Goal: Information Seeking & Learning: Learn about a topic

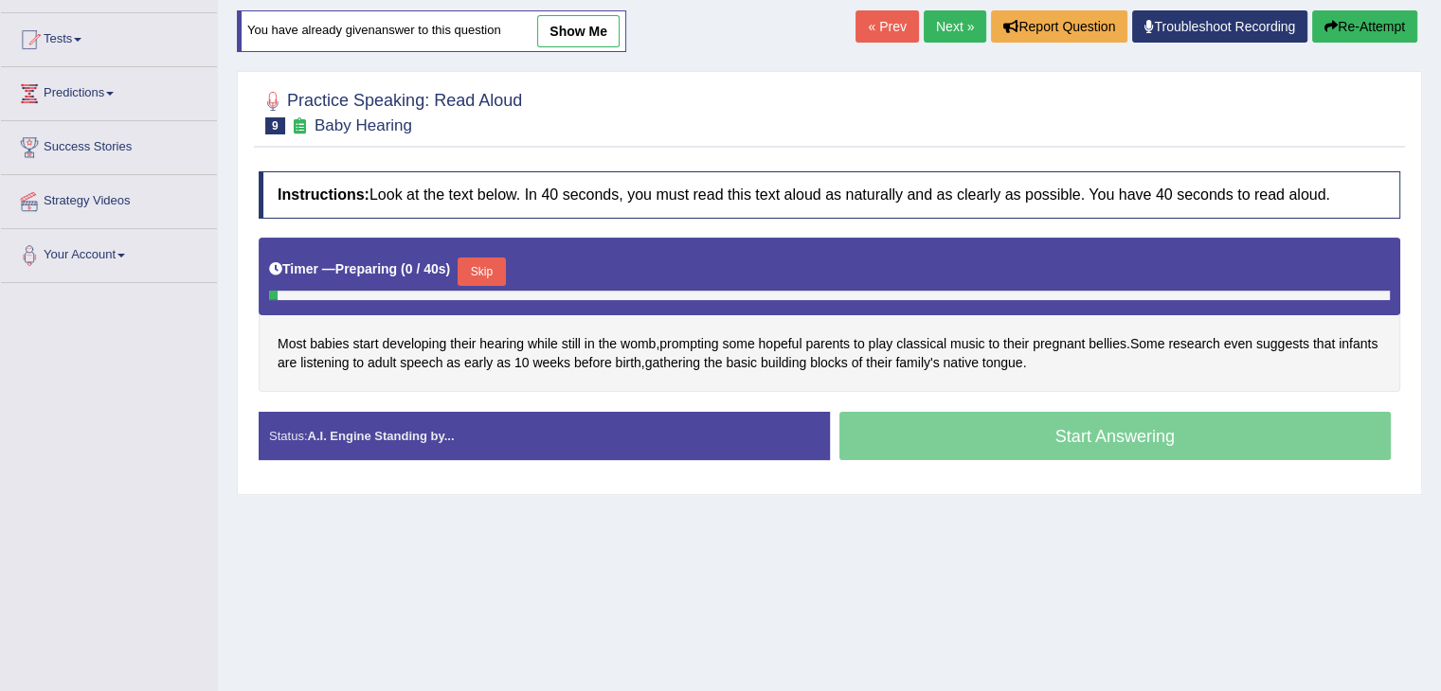
scroll to position [189, 0]
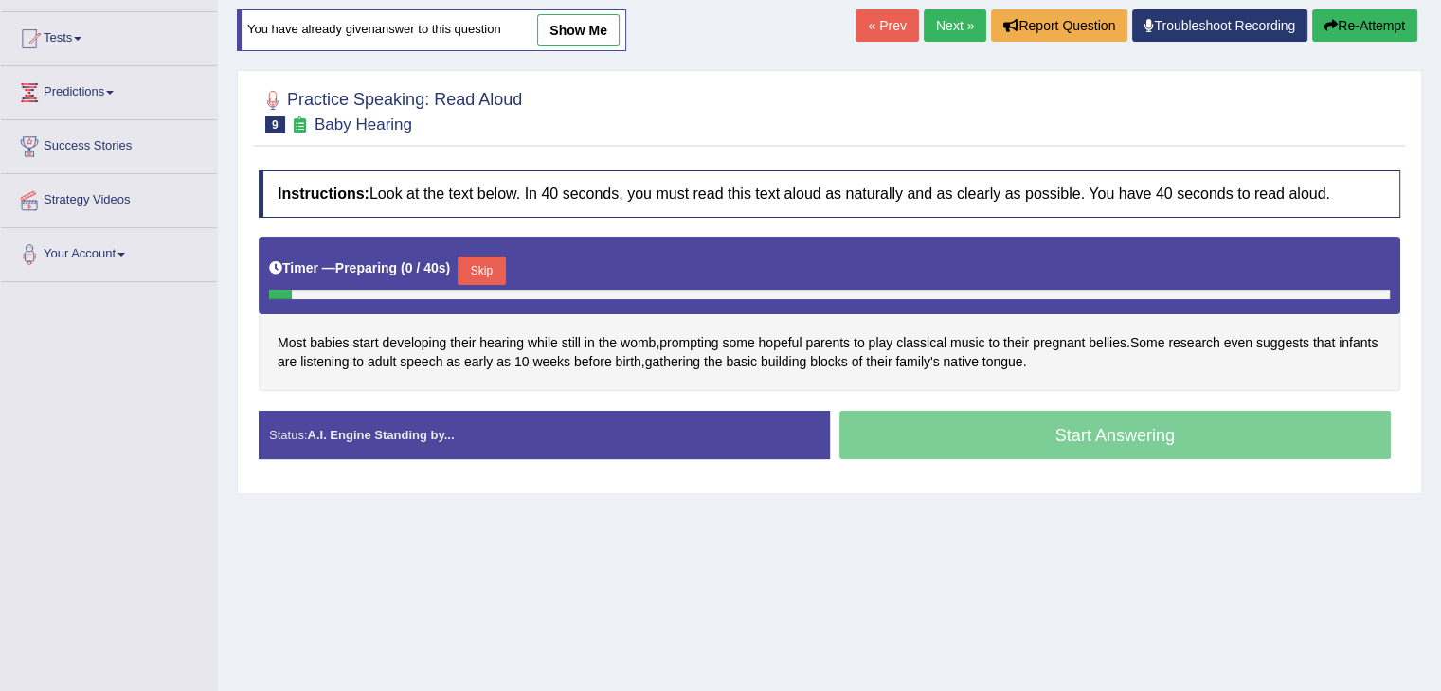
click at [501, 269] on button "Skip" at bounding box center [480, 271] width 47 height 28
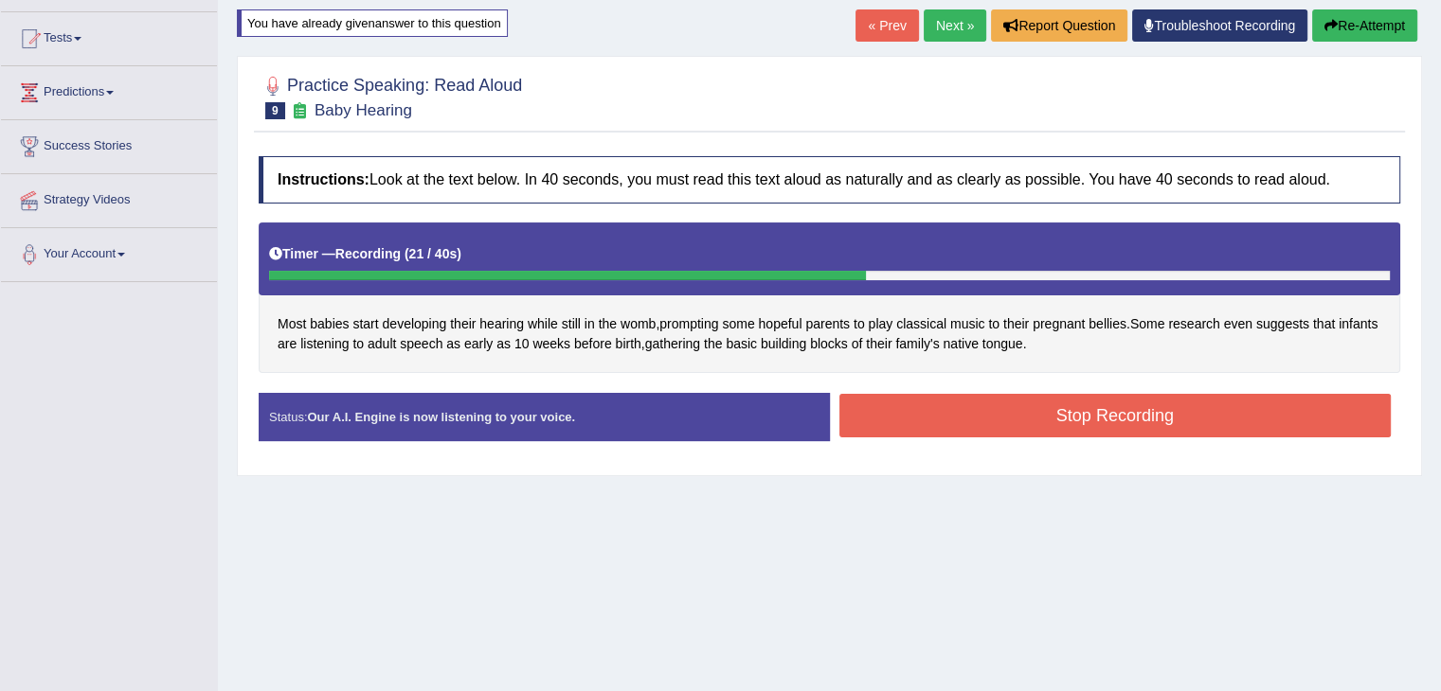
click at [988, 418] on button "Stop Recording" at bounding box center [1115, 416] width 552 height 44
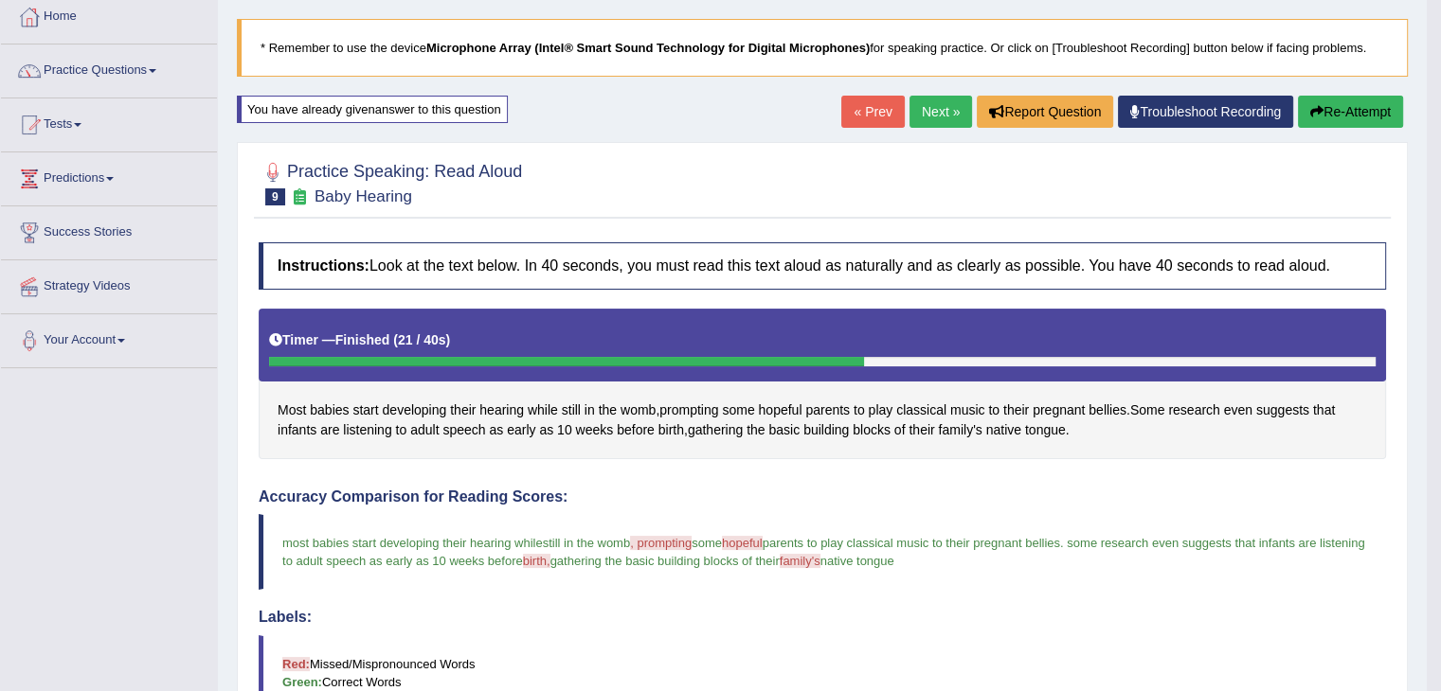
scroll to position [95, 0]
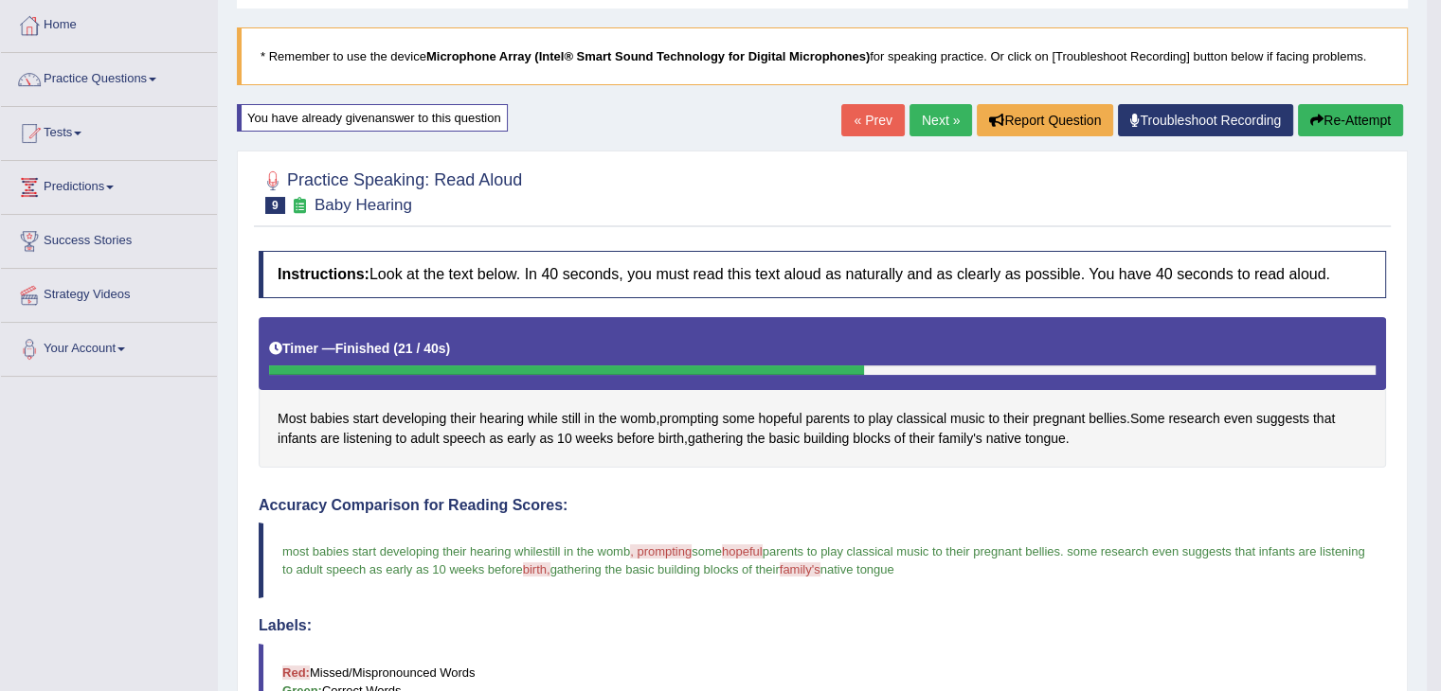
click at [922, 122] on link "Next »" at bounding box center [940, 120] width 63 height 32
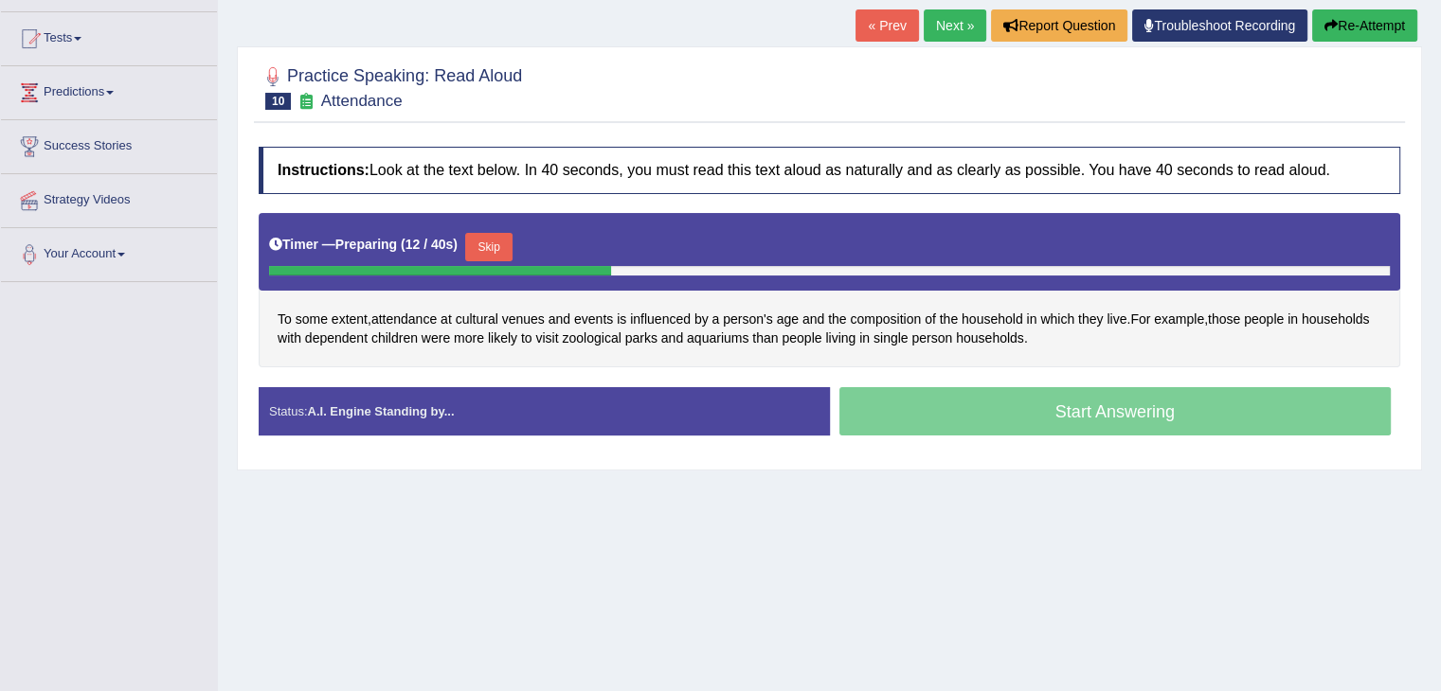
click at [497, 238] on button "Skip" at bounding box center [488, 247] width 47 height 28
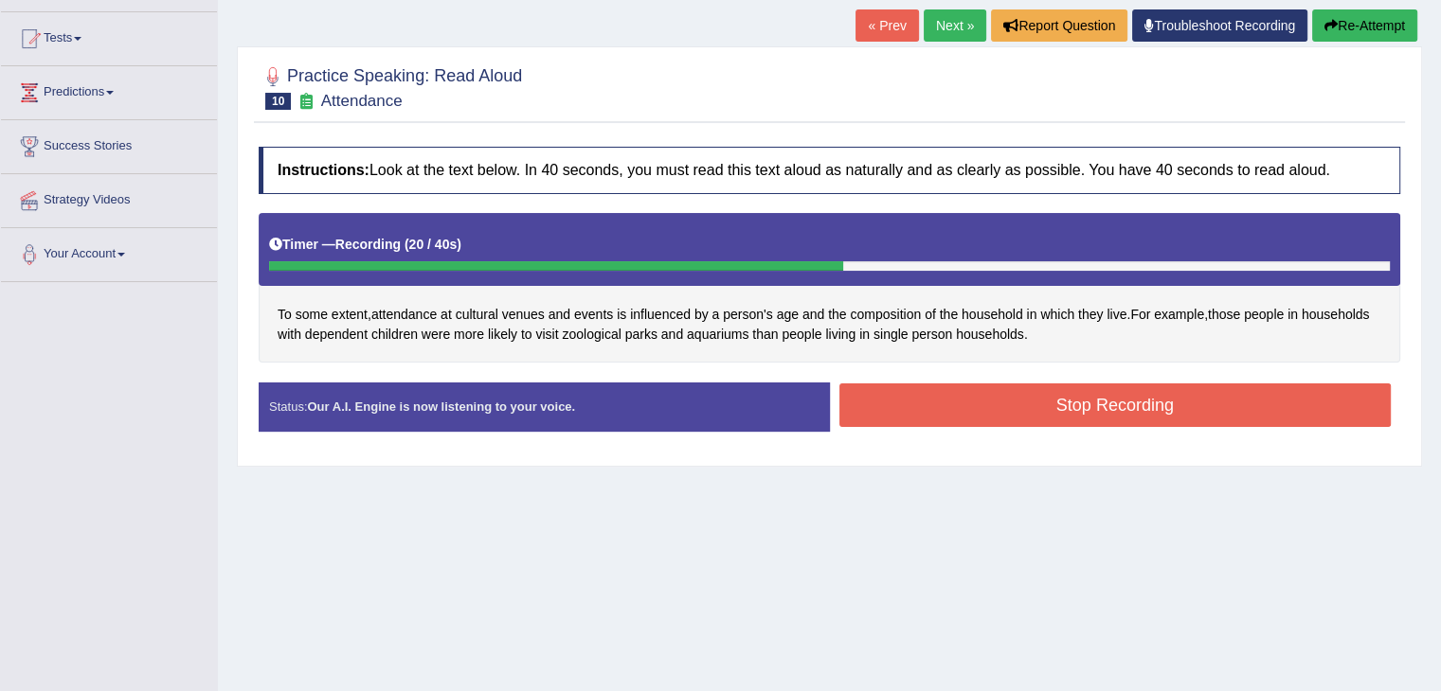
click at [1080, 398] on button "Stop Recording" at bounding box center [1115, 406] width 552 height 44
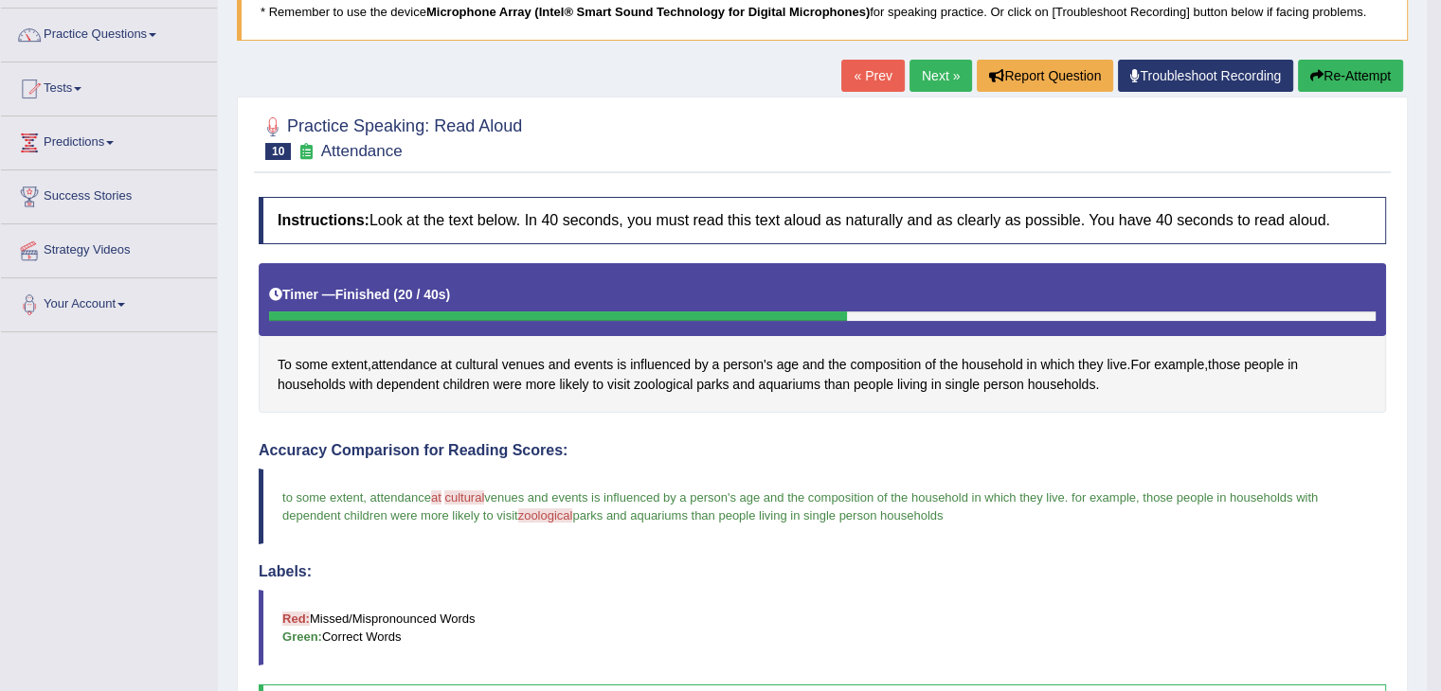
scroll to position [95, 0]
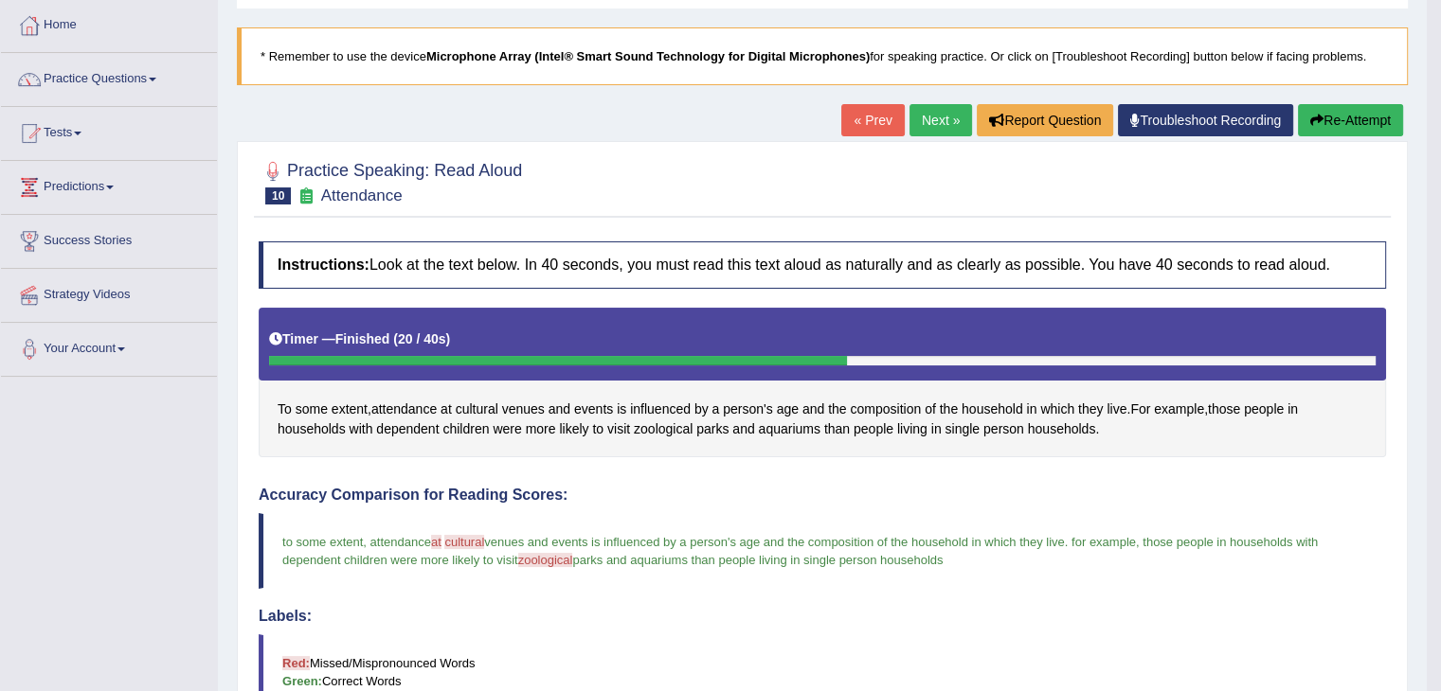
click at [1362, 126] on button "Re-Attempt" at bounding box center [1350, 120] width 105 height 32
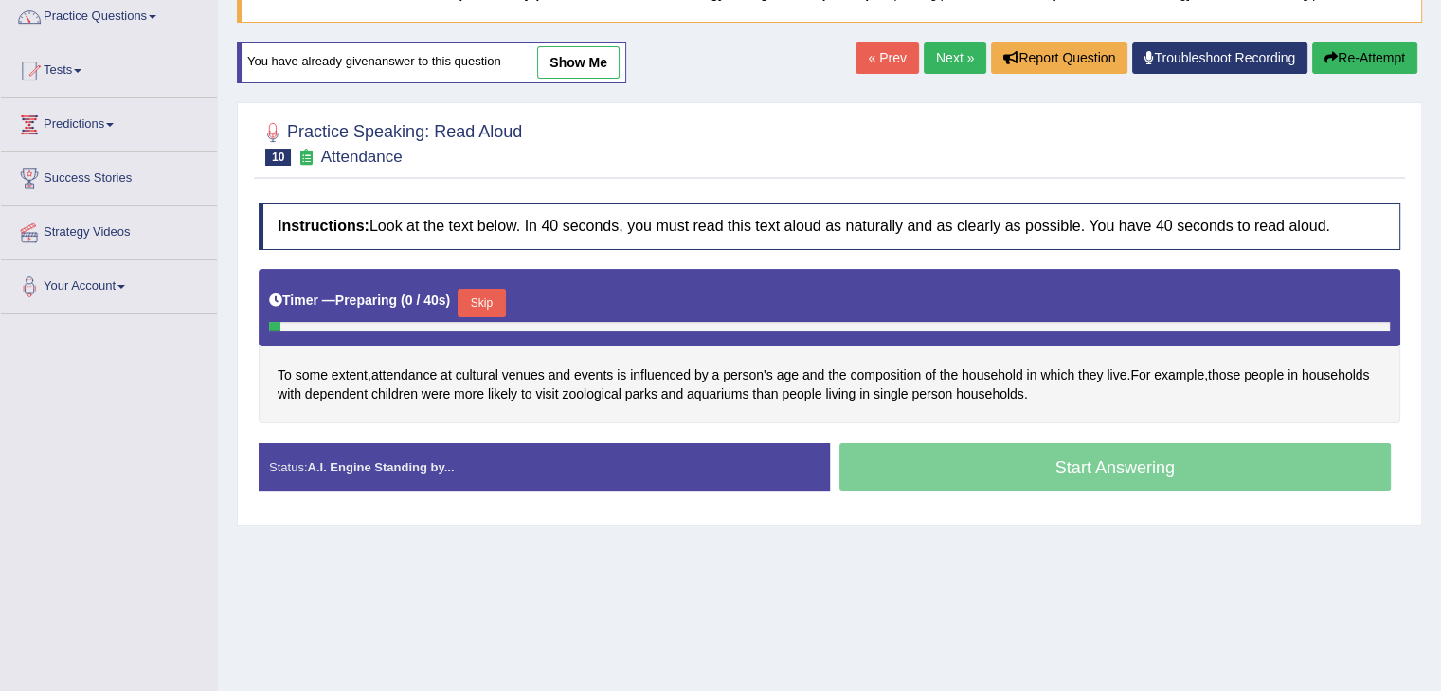
scroll to position [189, 0]
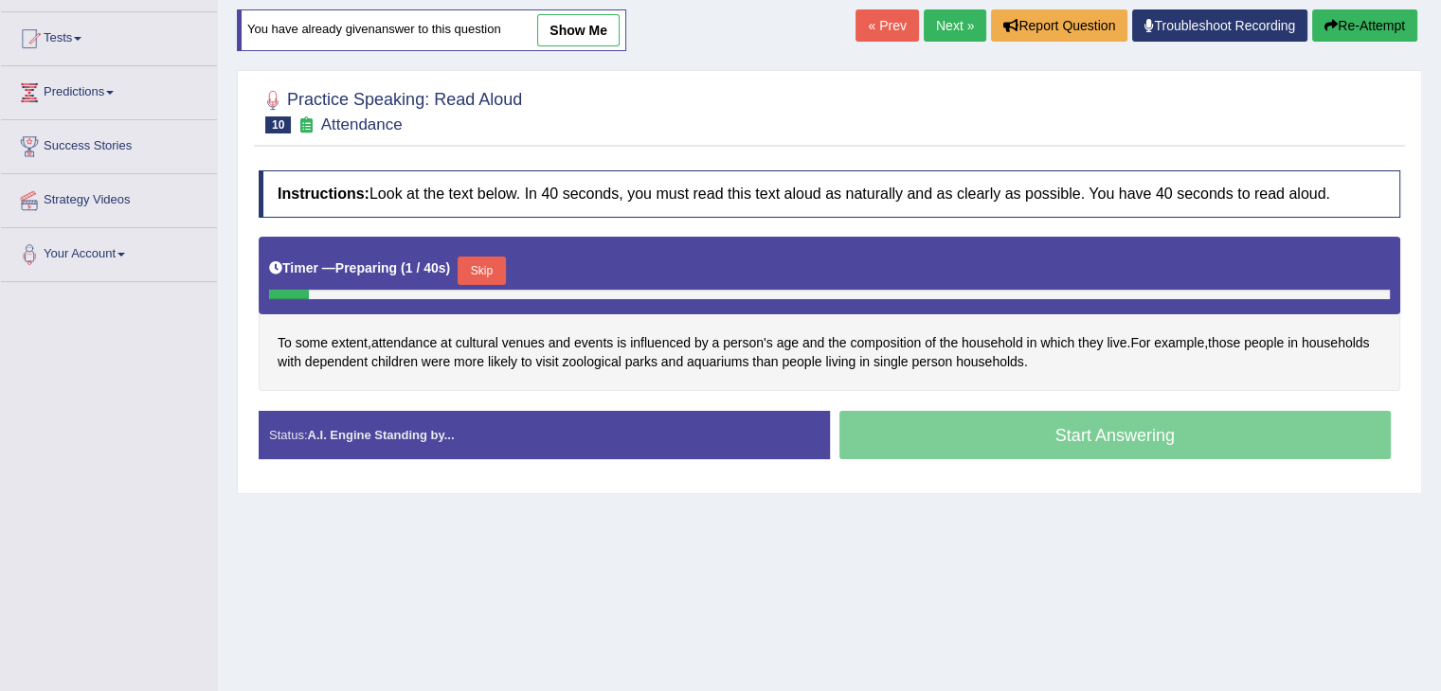
click at [497, 269] on button "Skip" at bounding box center [480, 271] width 47 height 28
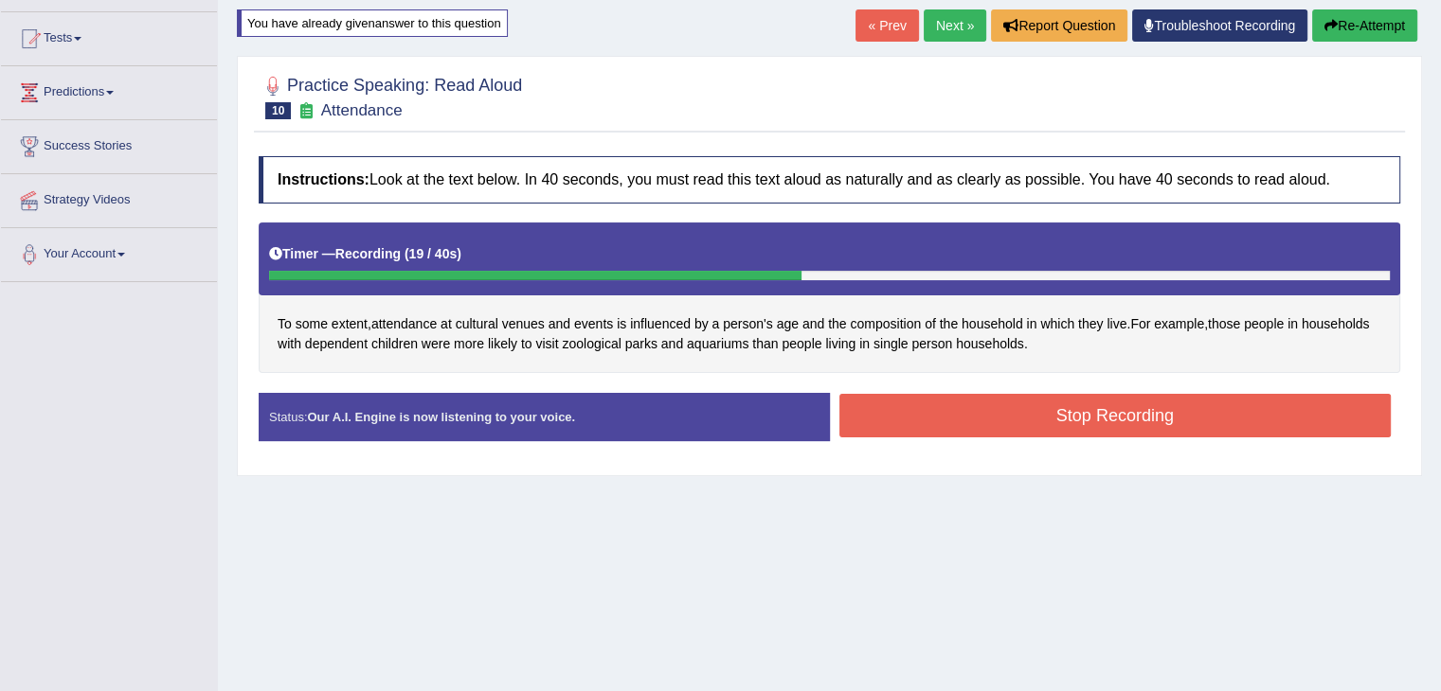
click at [1032, 409] on button "Stop Recording" at bounding box center [1115, 416] width 552 height 44
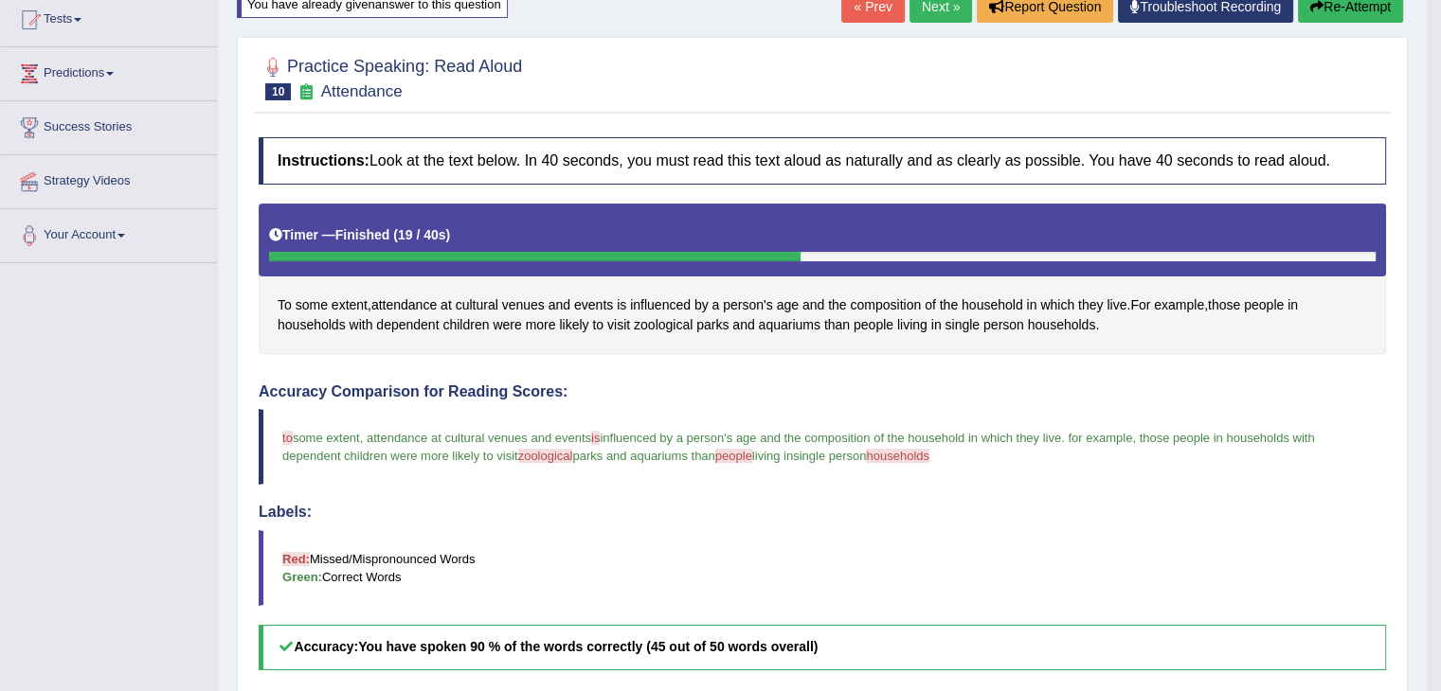
scroll to position [0, 0]
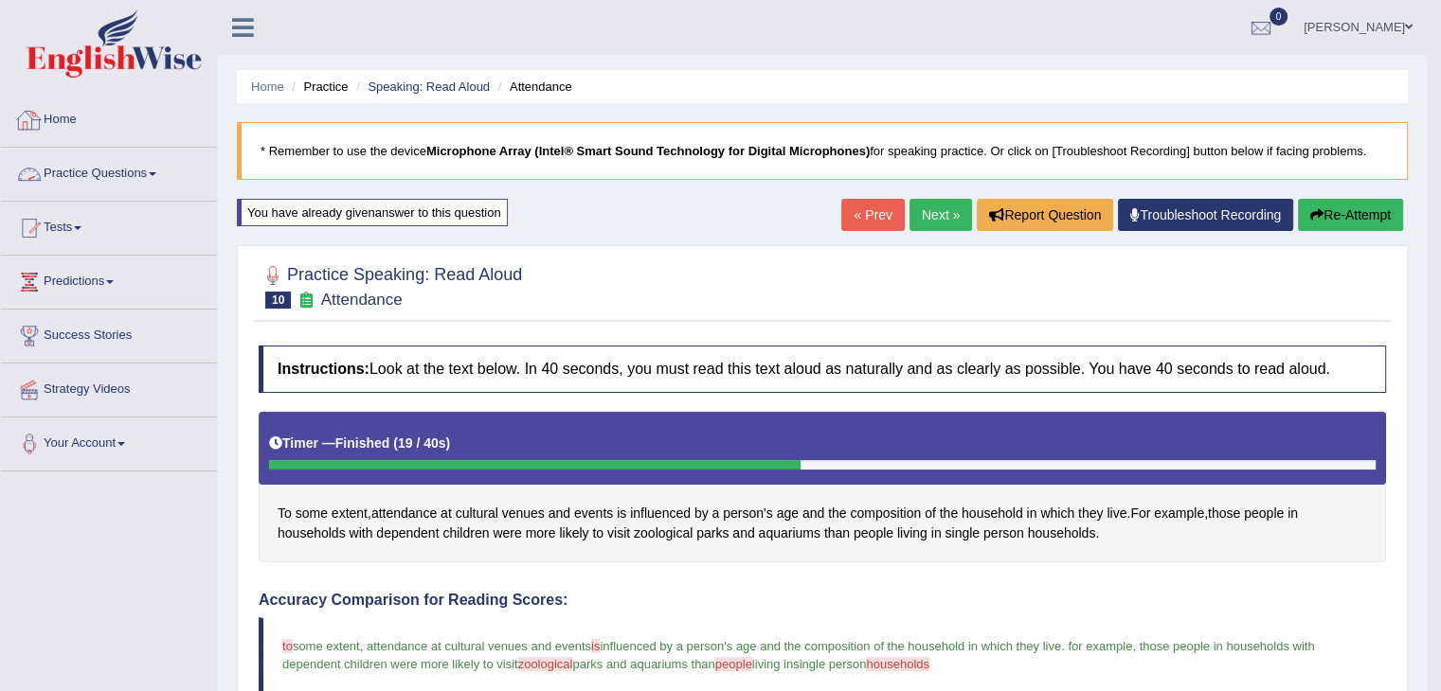
click at [156, 175] on link "Practice Questions" at bounding box center [109, 171] width 216 height 47
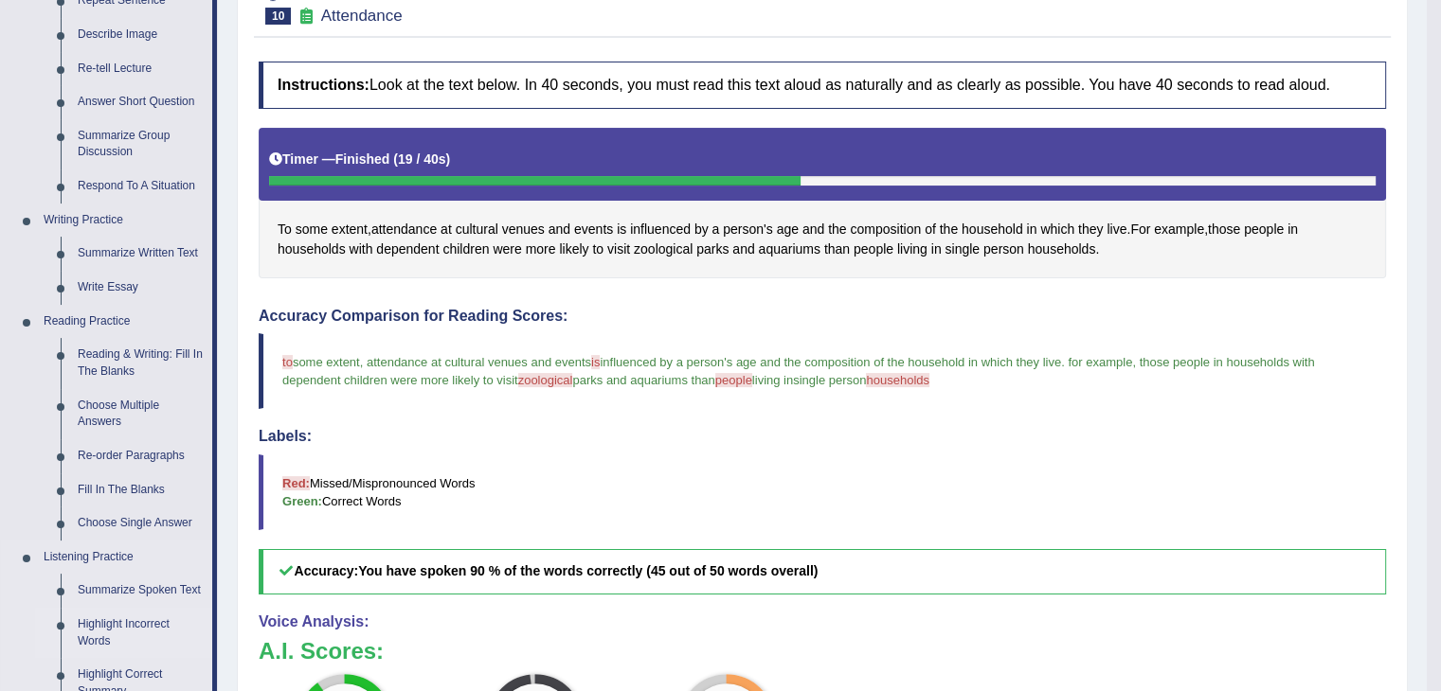
scroll to position [189, 0]
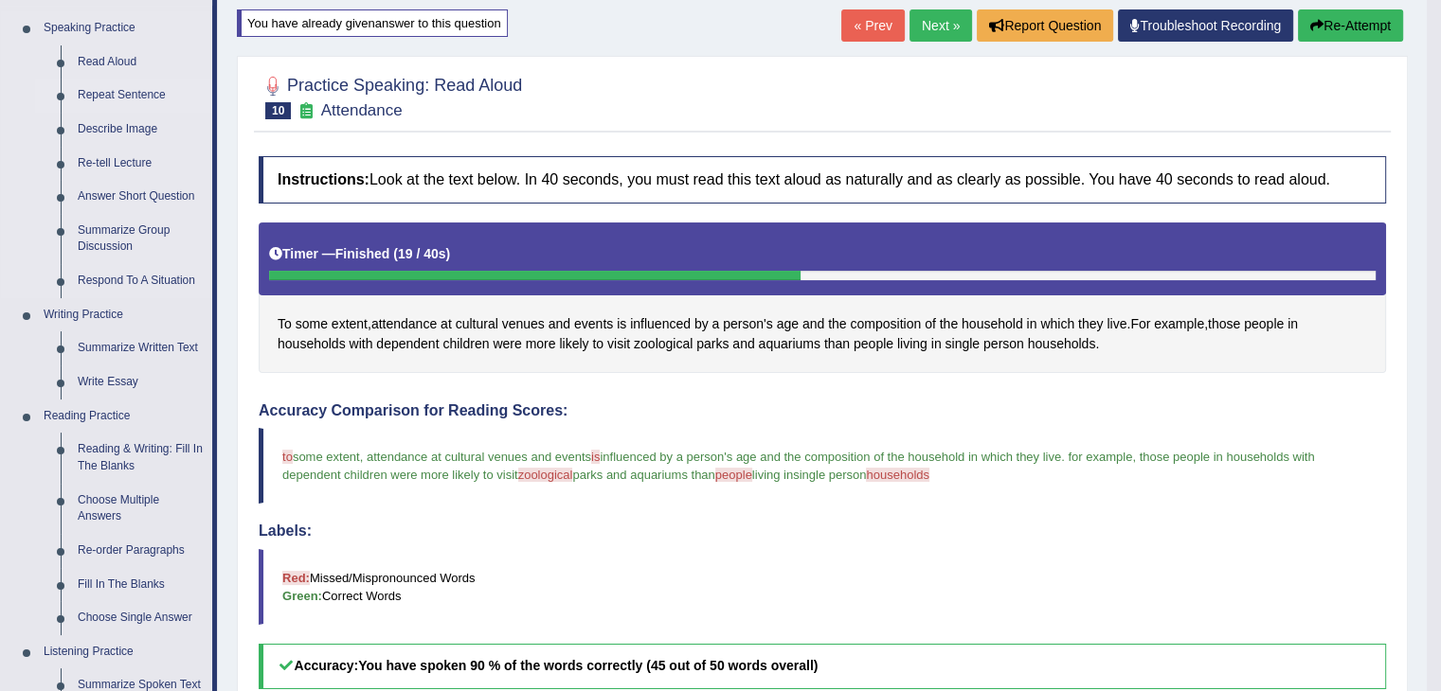
click at [146, 95] on link "Repeat Sentence" at bounding box center [140, 96] width 143 height 34
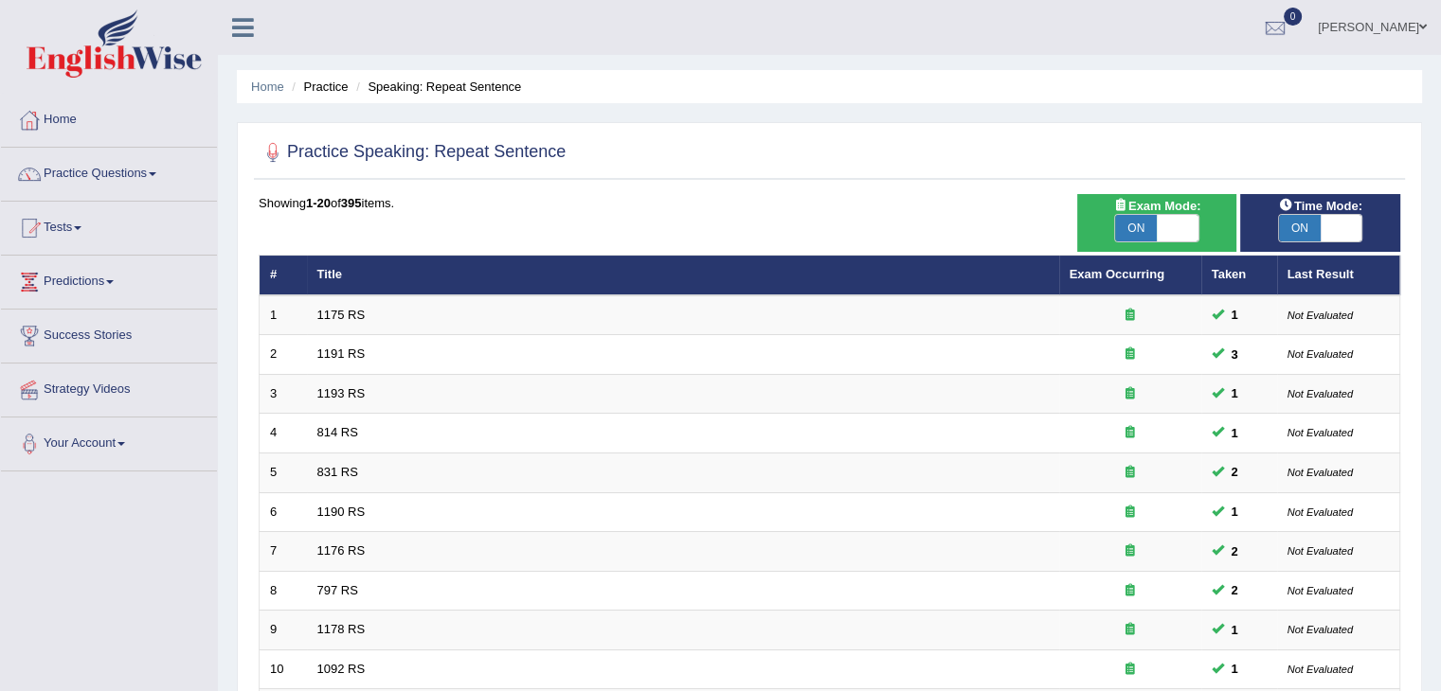
click at [1172, 234] on span at bounding box center [1177, 228] width 42 height 27
checkbox input "false"
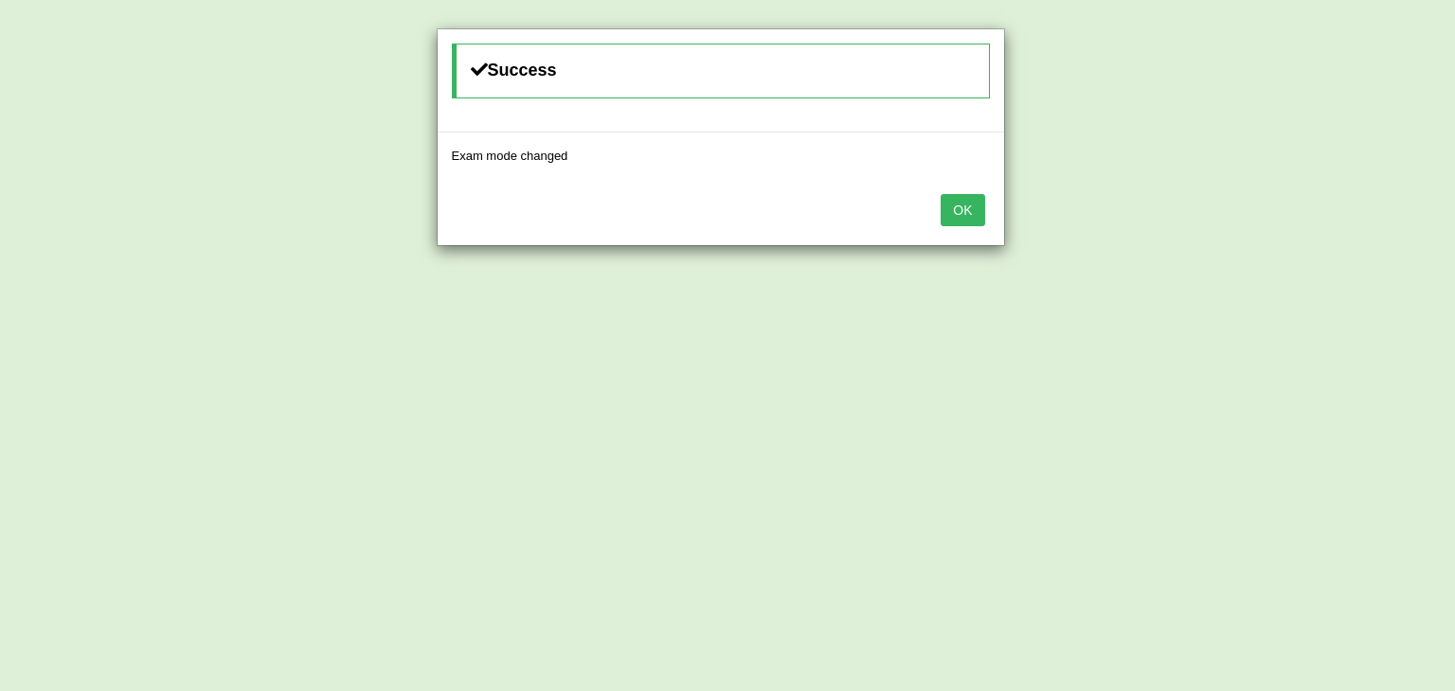
click at [968, 213] on button "OK" at bounding box center [962, 210] width 44 height 32
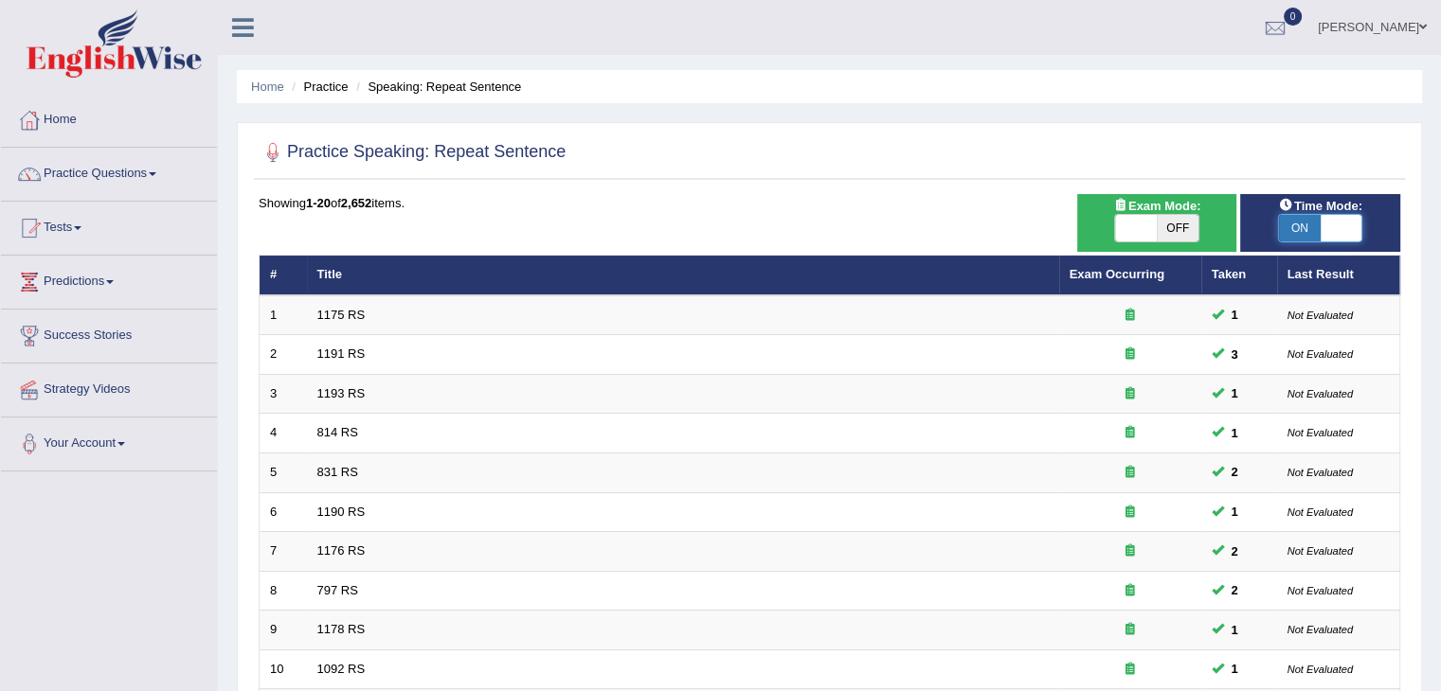
click at [1329, 232] on span at bounding box center [1341, 228] width 42 height 27
checkbox input "false"
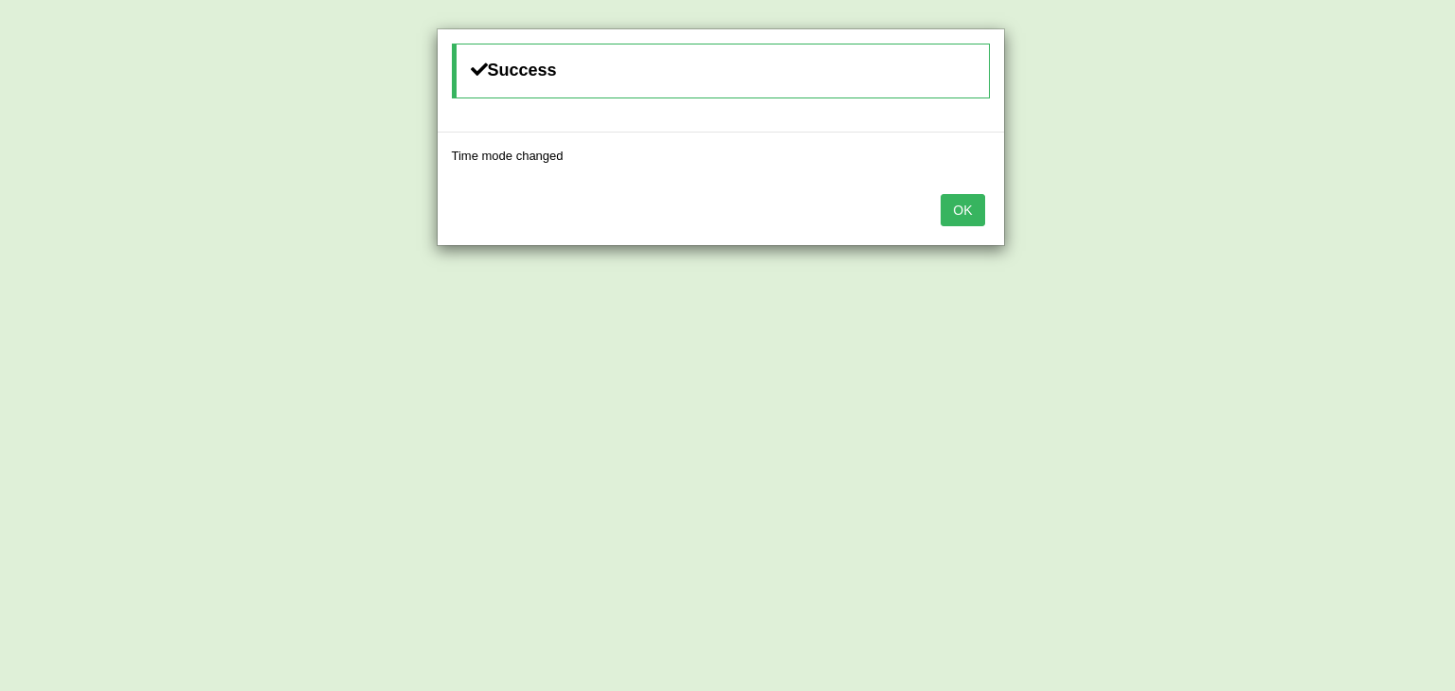
click at [970, 213] on button "OK" at bounding box center [962, 210] width 44 height 32
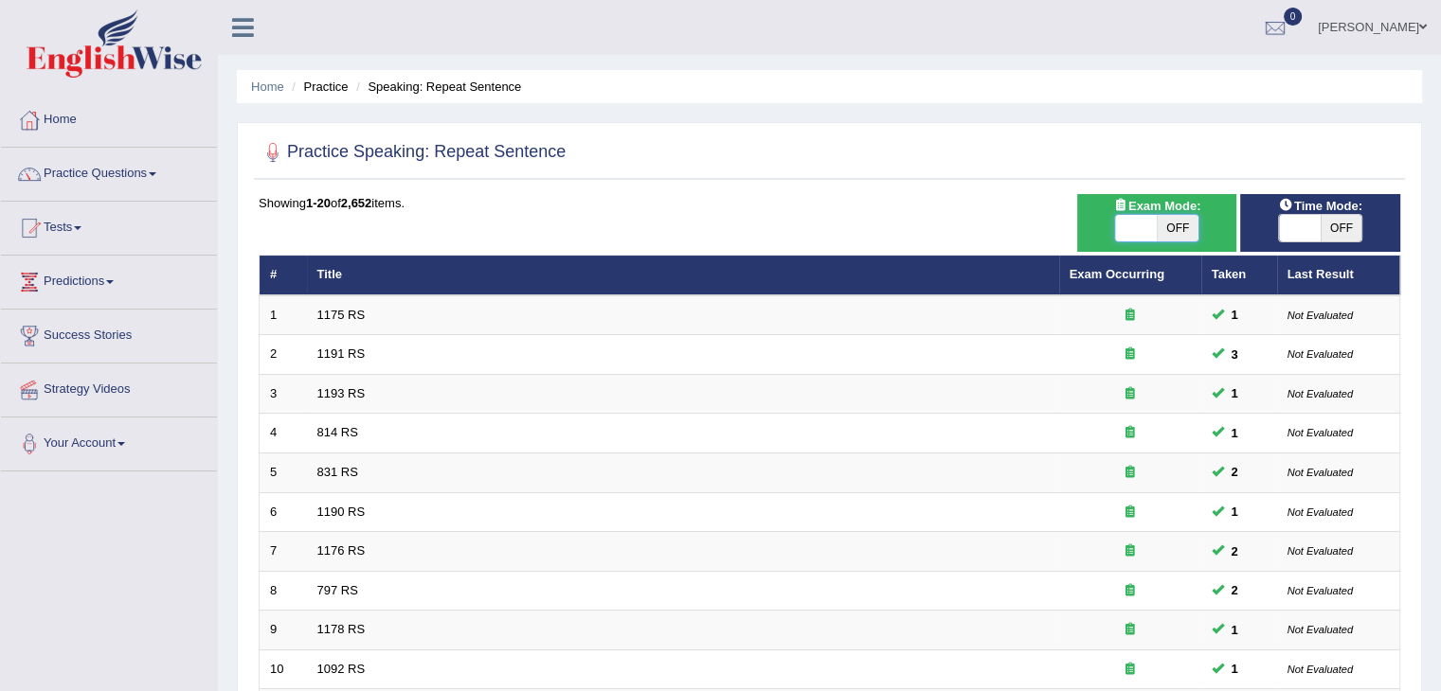
click at [1134, 231] on span at bounding box center [1136, 228] width 42 height 27
checkbox input "true"
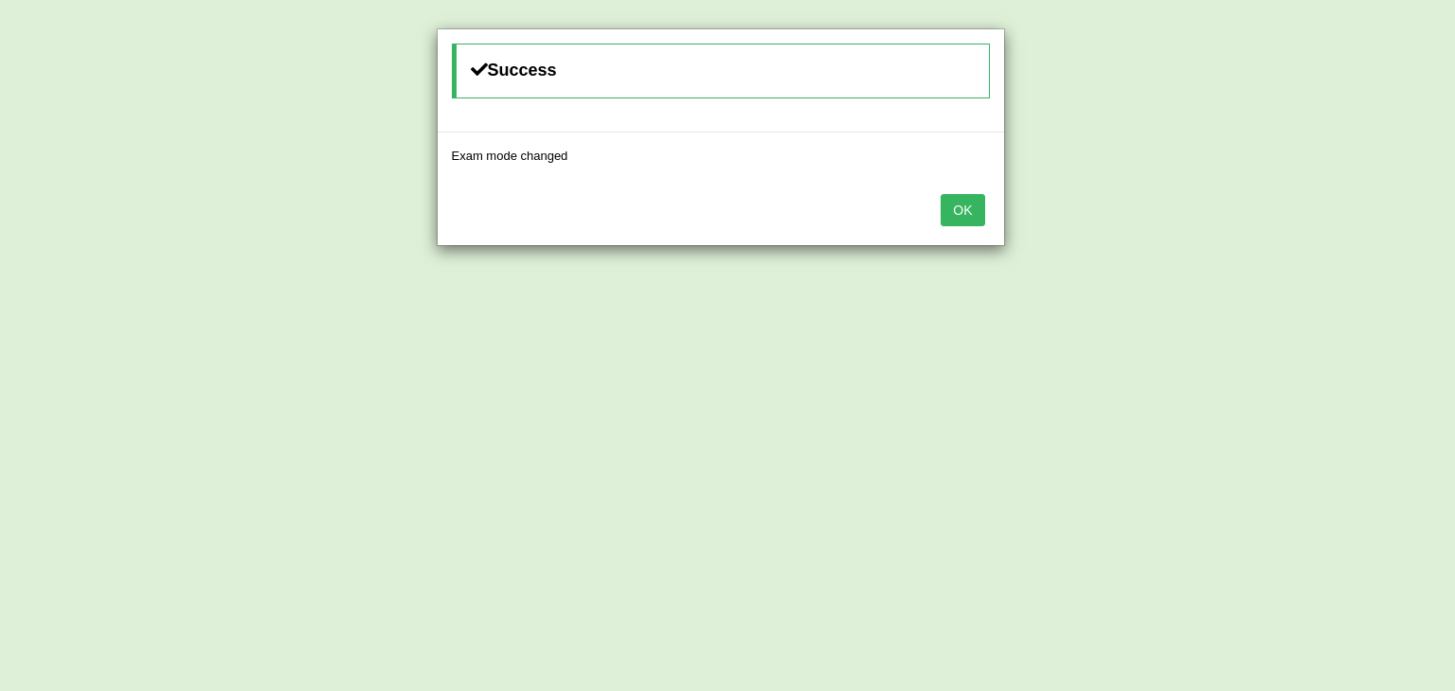
click at [968, 210] on button "OK" at bounding box center [962, 210] width 44 height 32
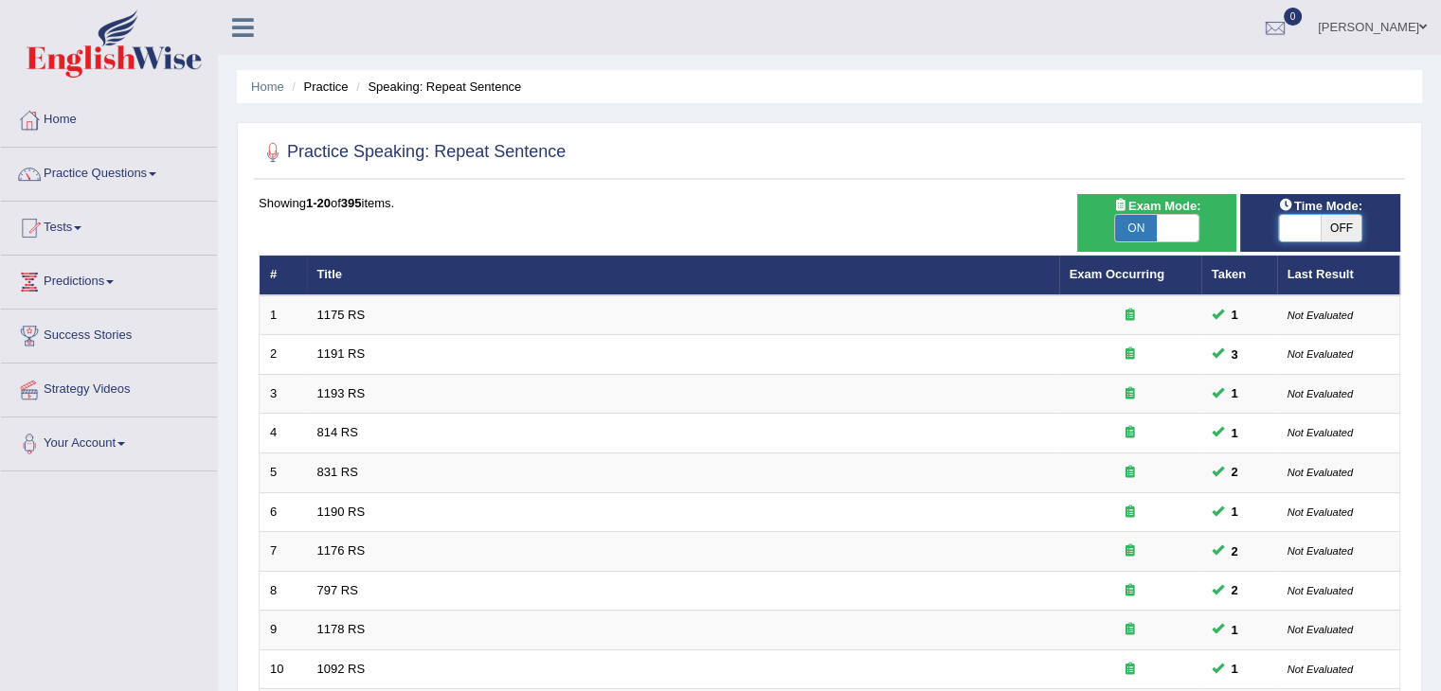
click at [1289, 237] on span at bounding box center [1300, 228] width 42 height 27
checkbox input "true"
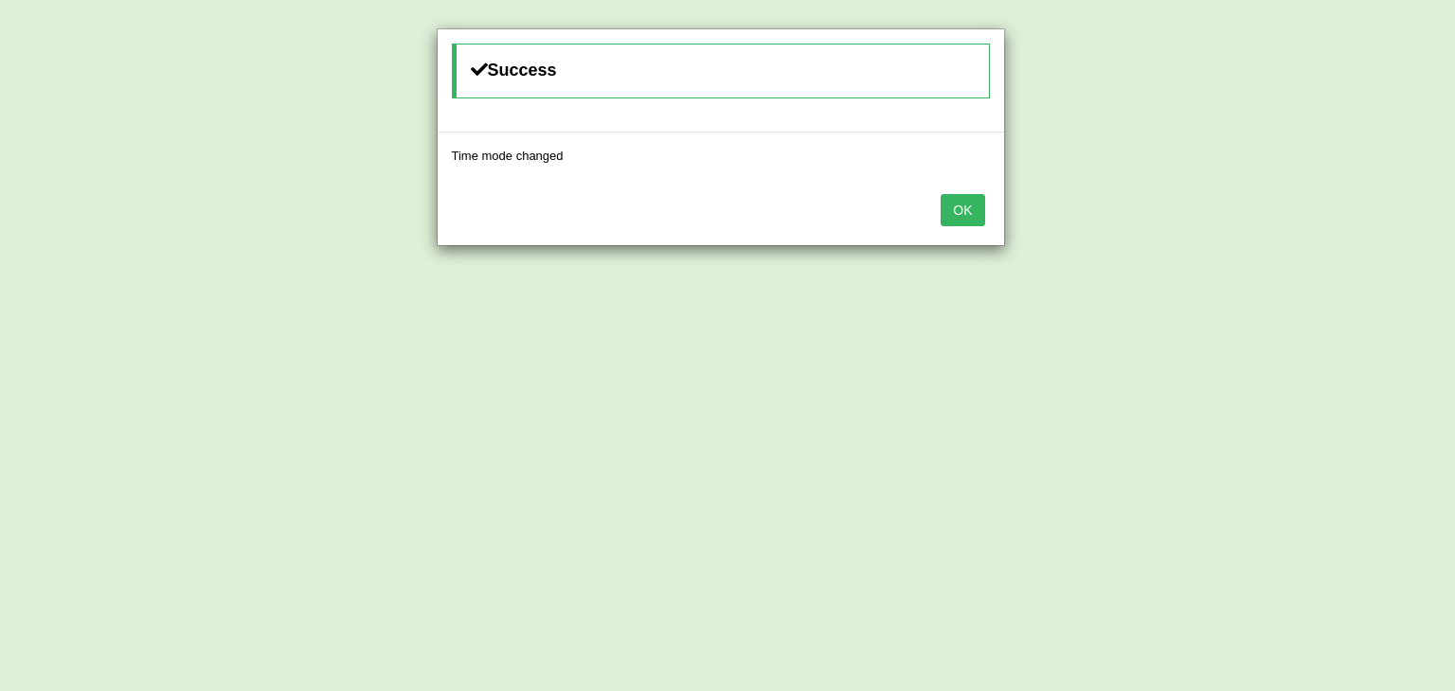
click at [969, 211] on button "OK" at bounding box center [962, 210] width 44 height 32
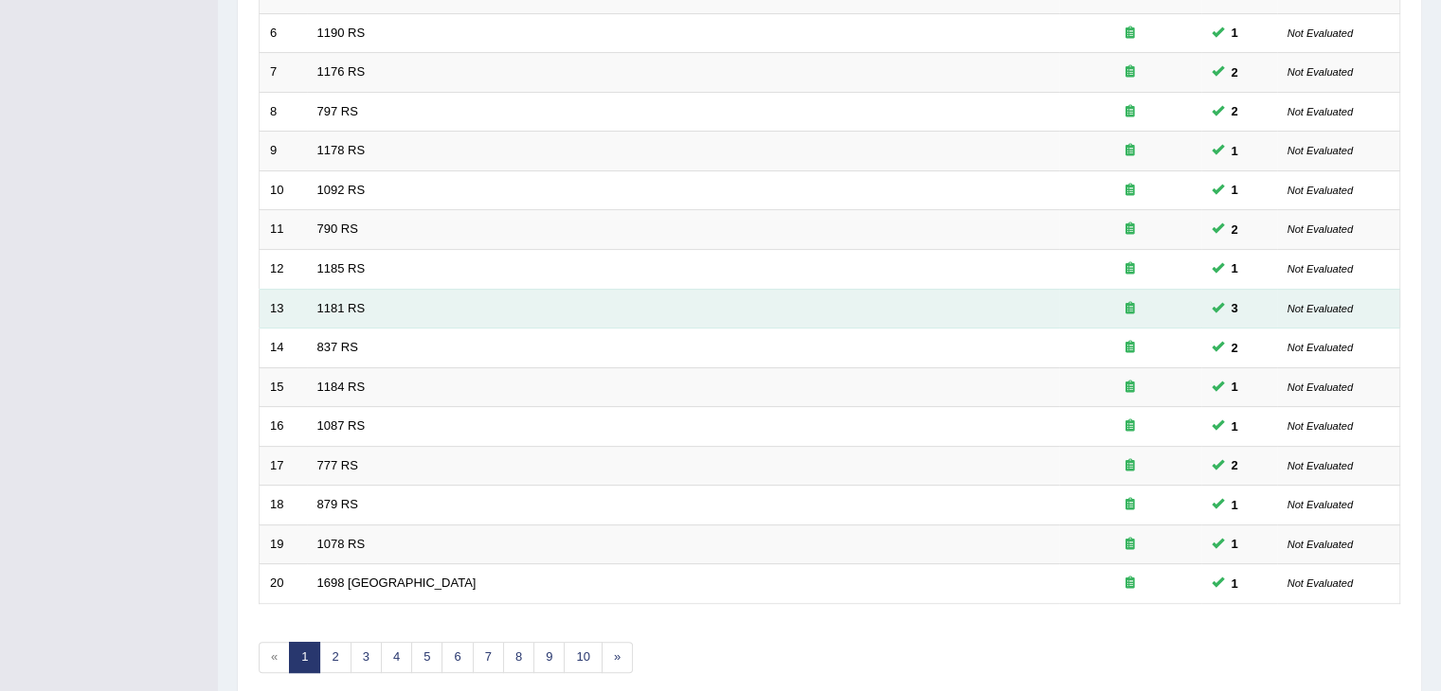
scroll to position [557, 0]
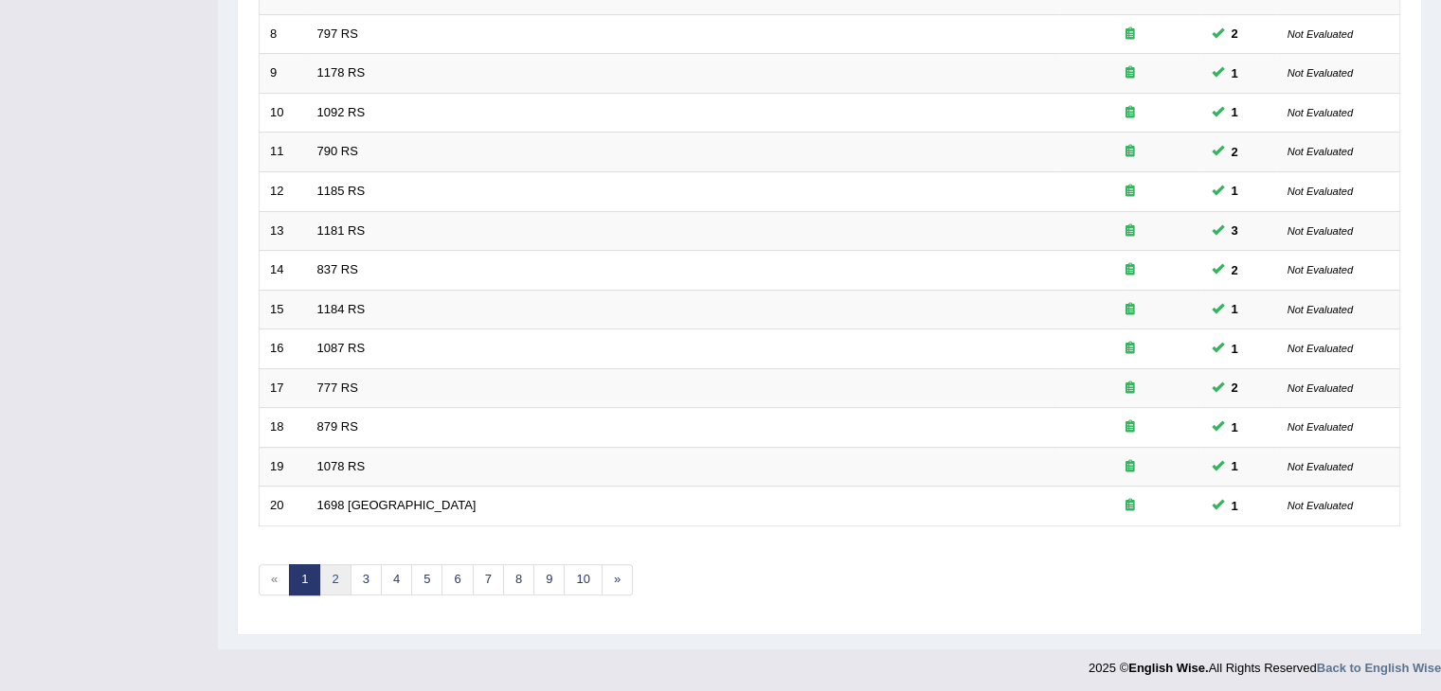
click at [337, 566] on link "2" at bounding box center [334, 579] width 31 height 31
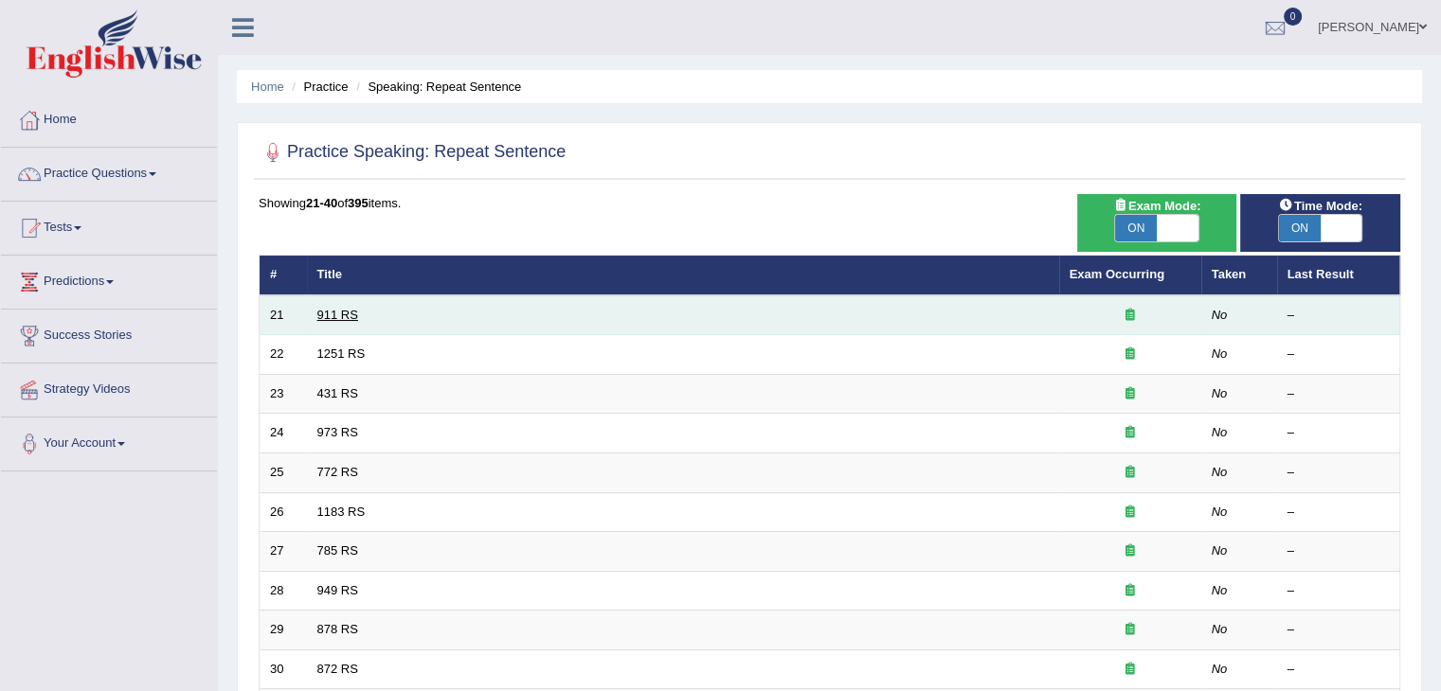
click at [326, 312] on link "911 RS" at bounding box center [337, 315] width 41 height 14
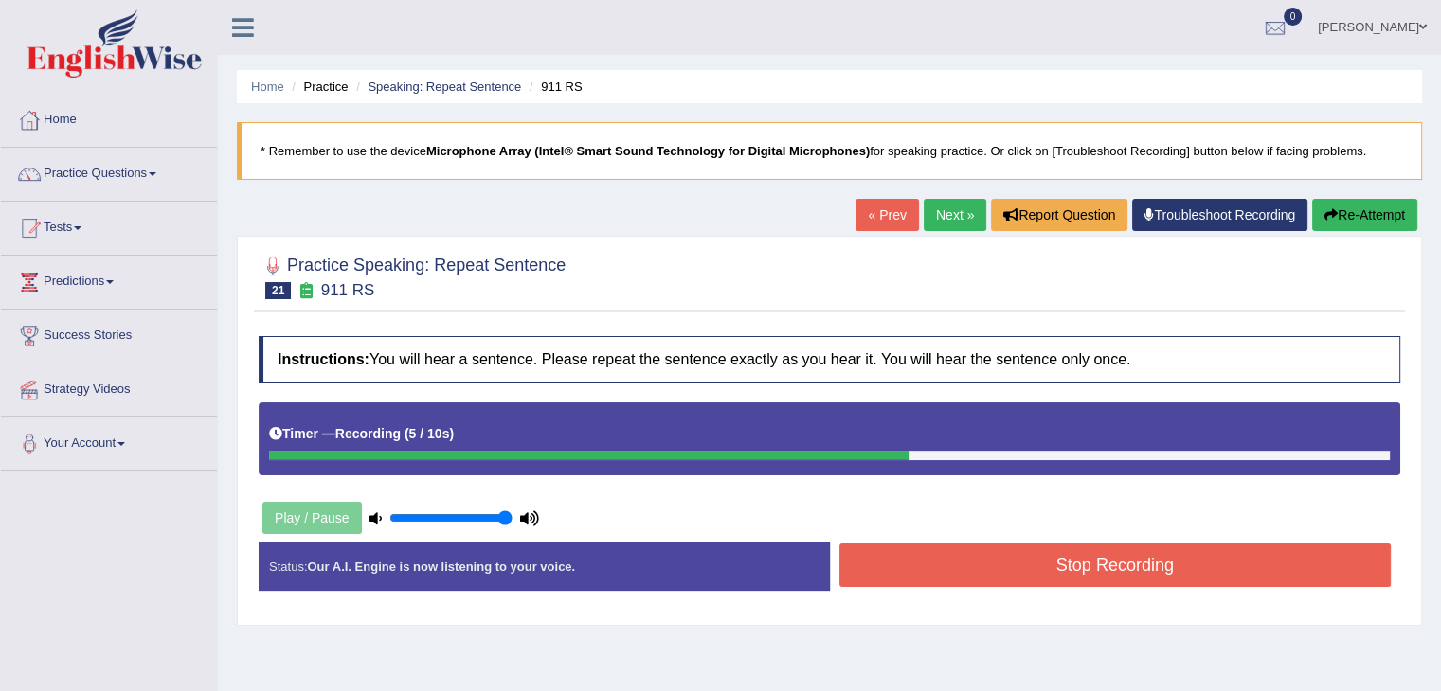
click at [886, 213] on link "« Prev" at bounding box center [886, 215] width 63 height 32
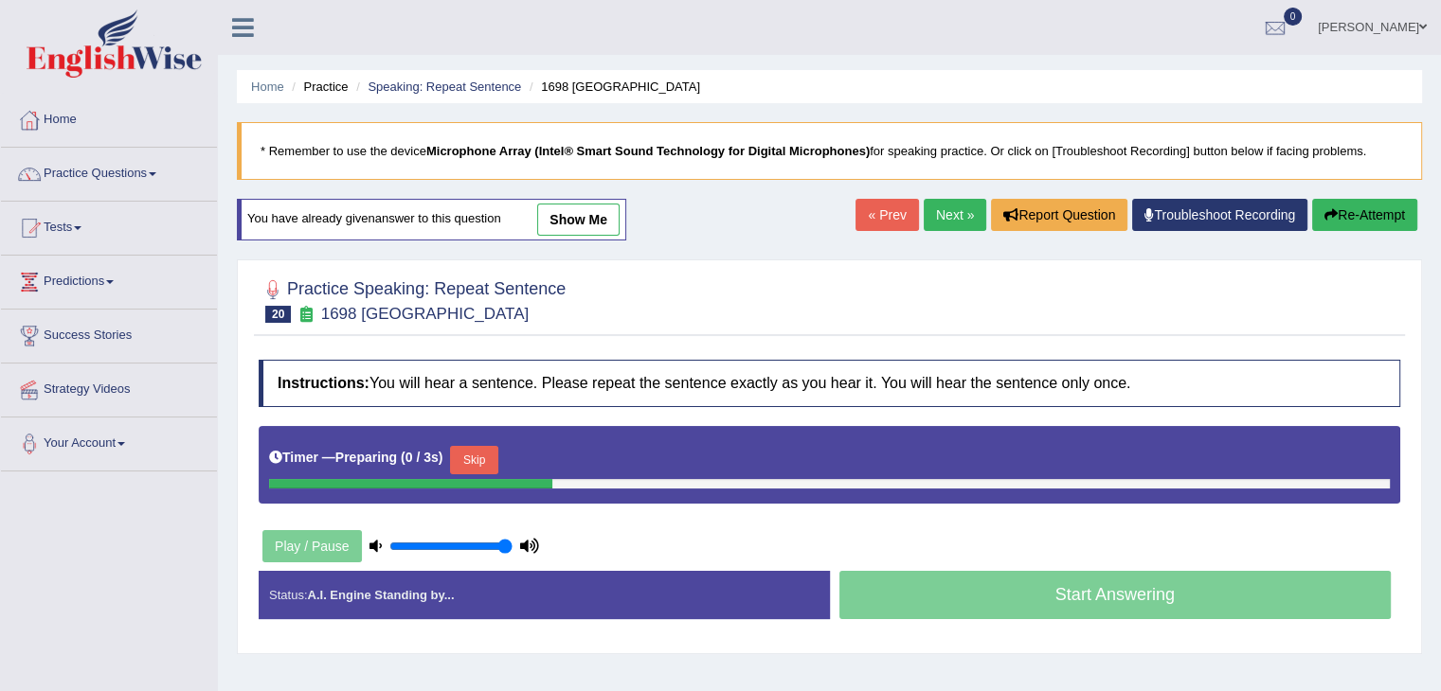
click at [939, 218] on link "Next »" at bounding box center [954, 215] width 63 height 32
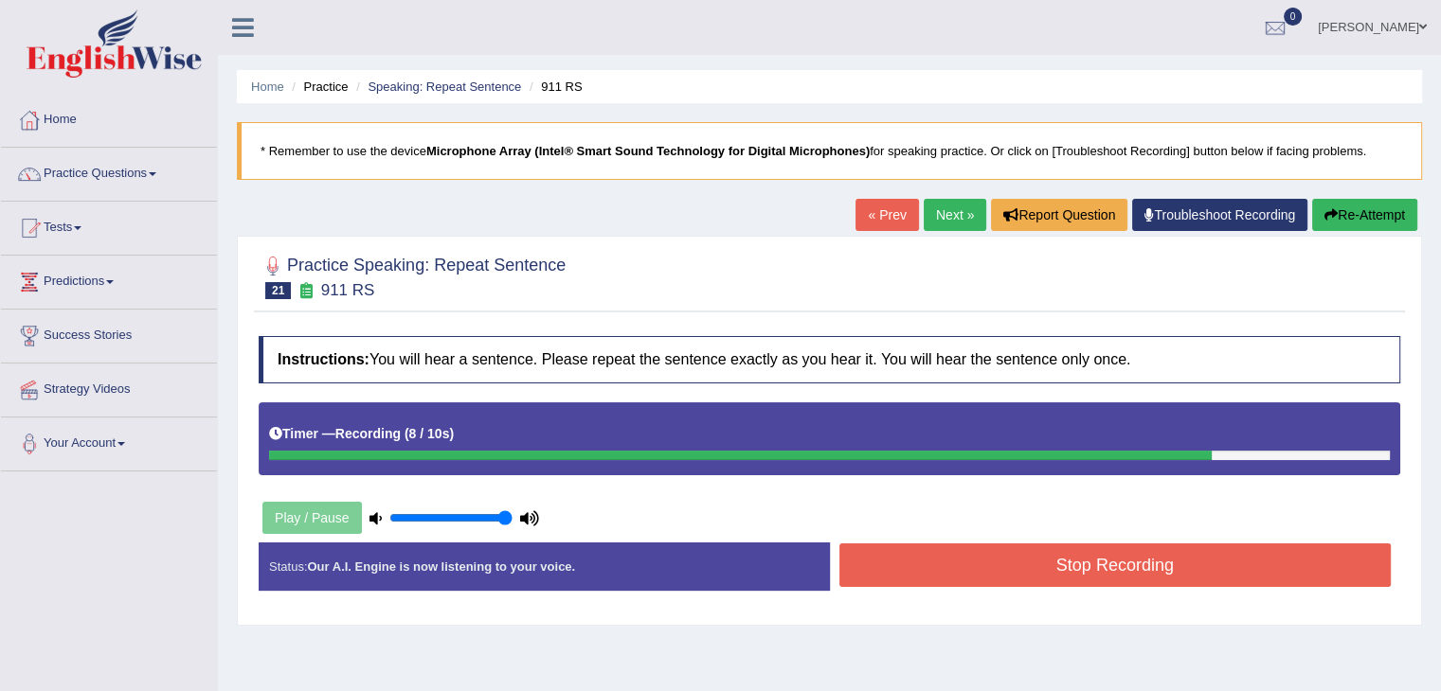
click at [1367, 212] on button "Re-Attempt" at bounding box center [1364, 215] width 105 height 32
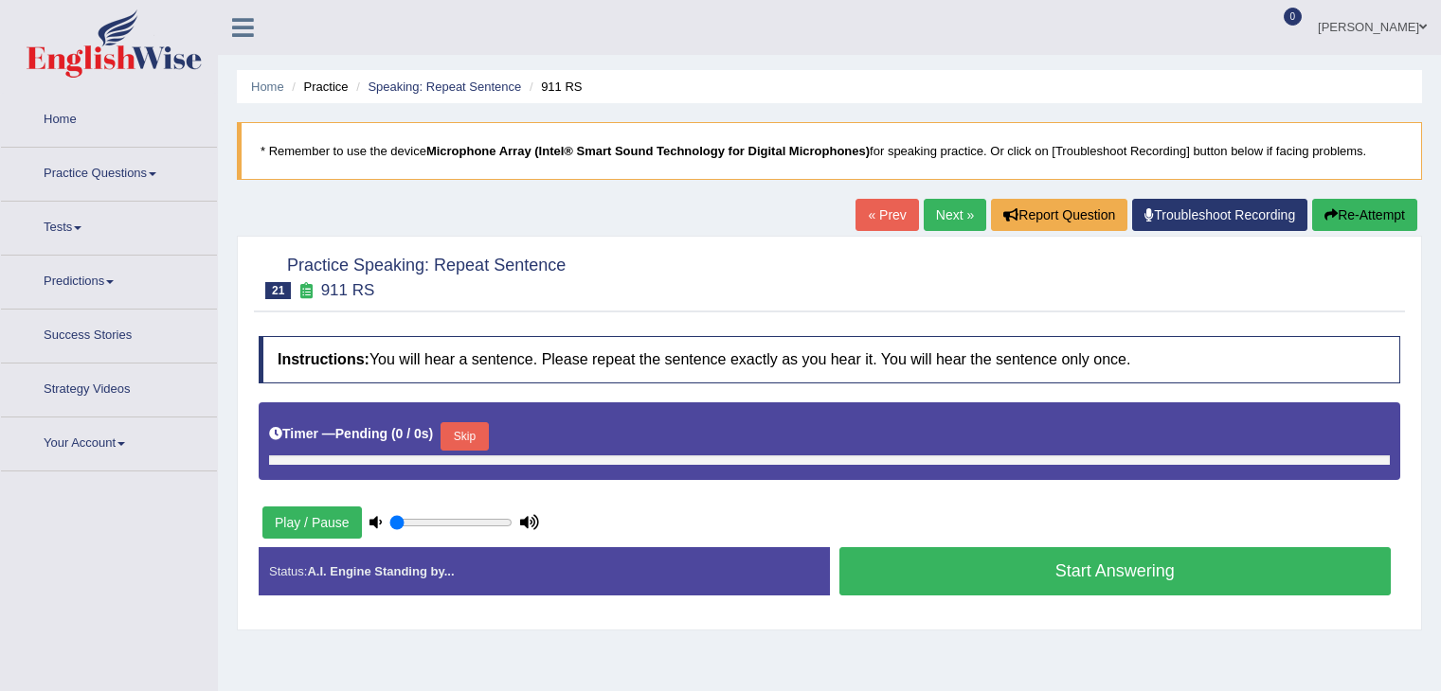
type input "1"
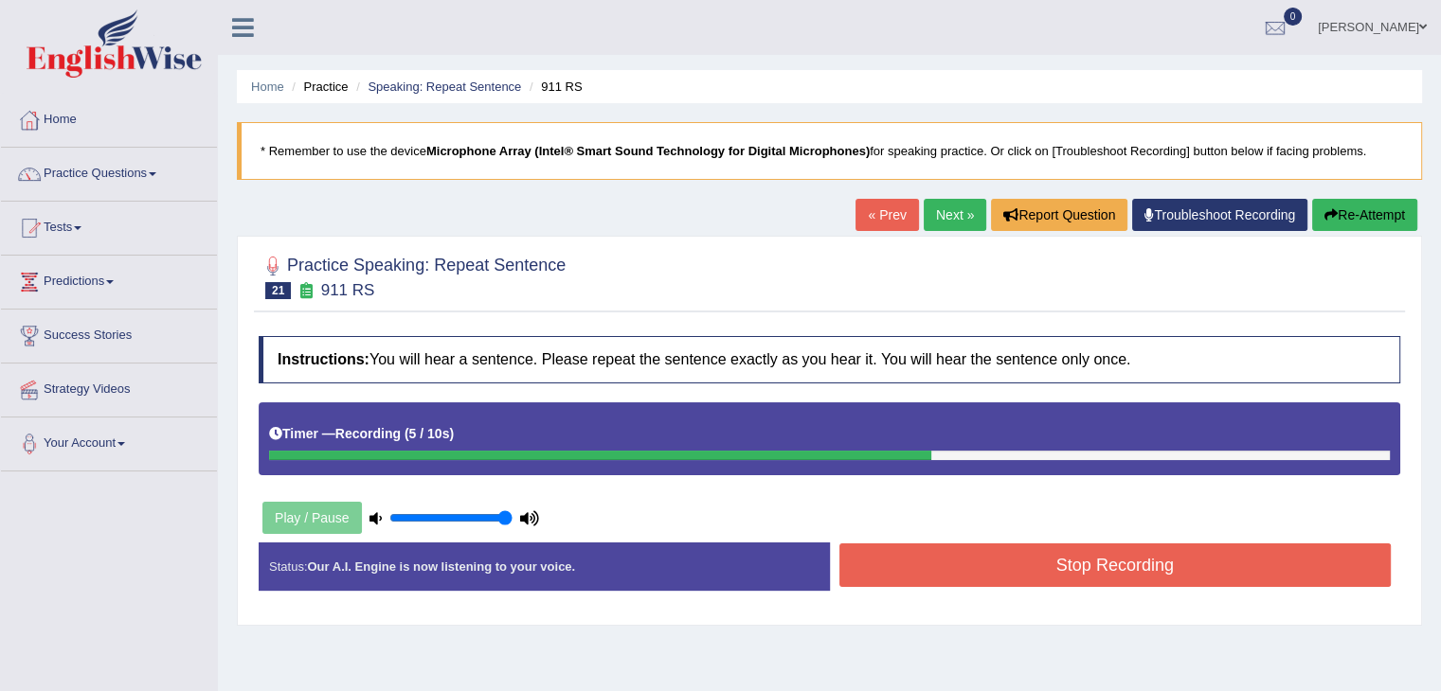
click at [1365, 212] on button "Re-Attempt" at bounding box center [1364, 215] width 105 height 32
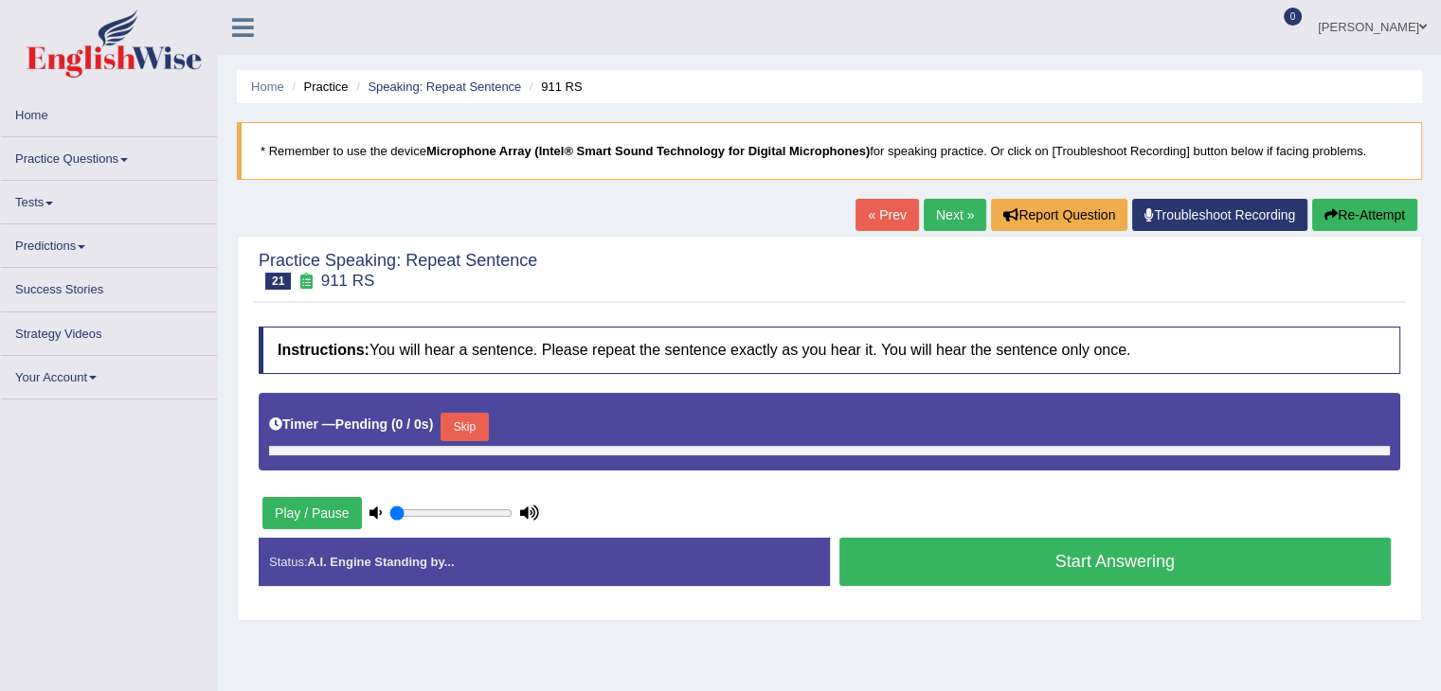
type input "1"
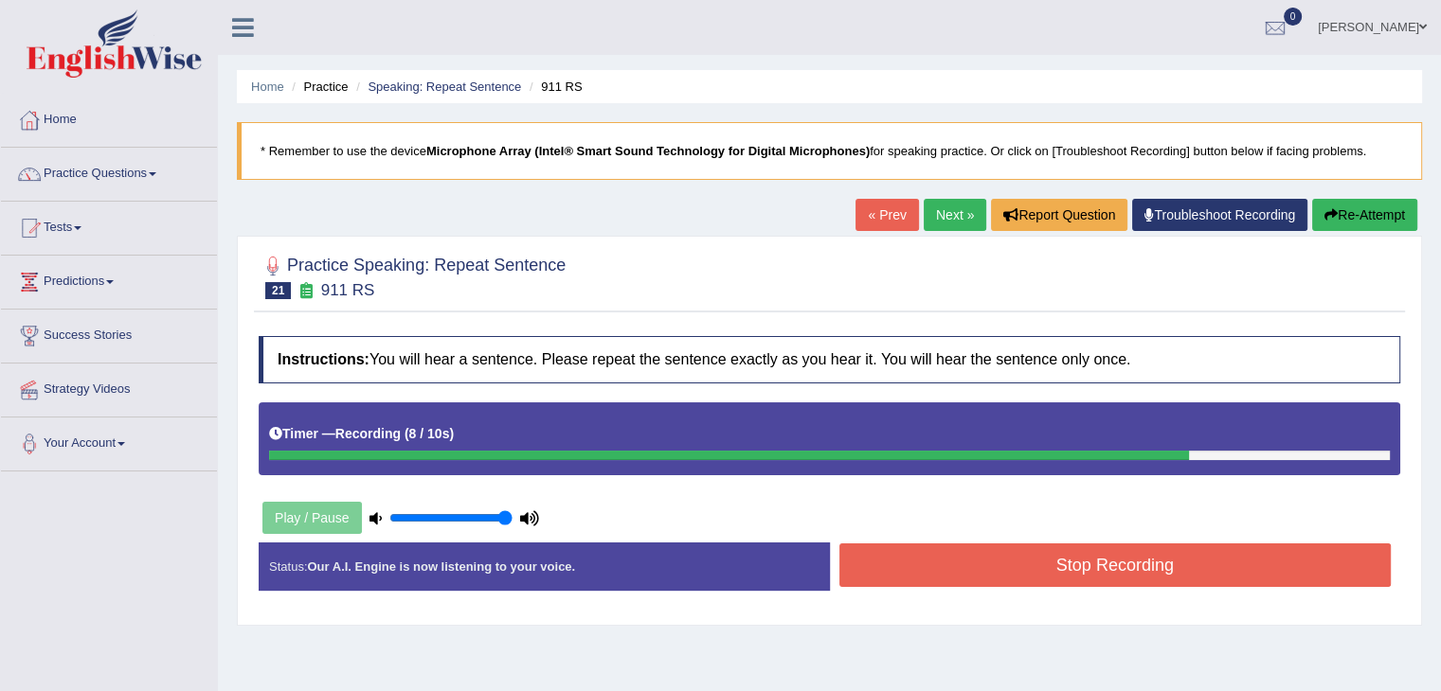
click at [1072, 564] on button "Stop Recording" at bounding box center [1115, 566] width 552 height 44
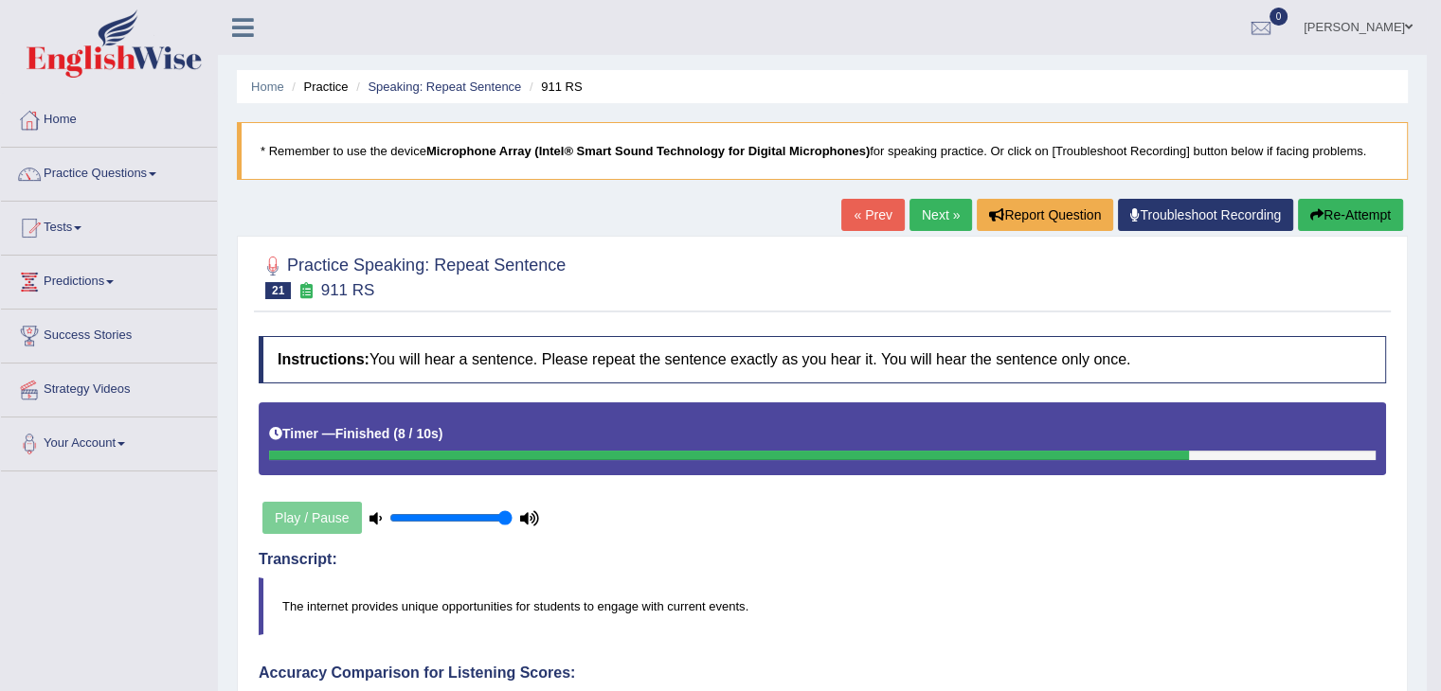
click at [1334, 208] on button "Re-Attempt" at bounding box center [1350, 215] width 105 height 32
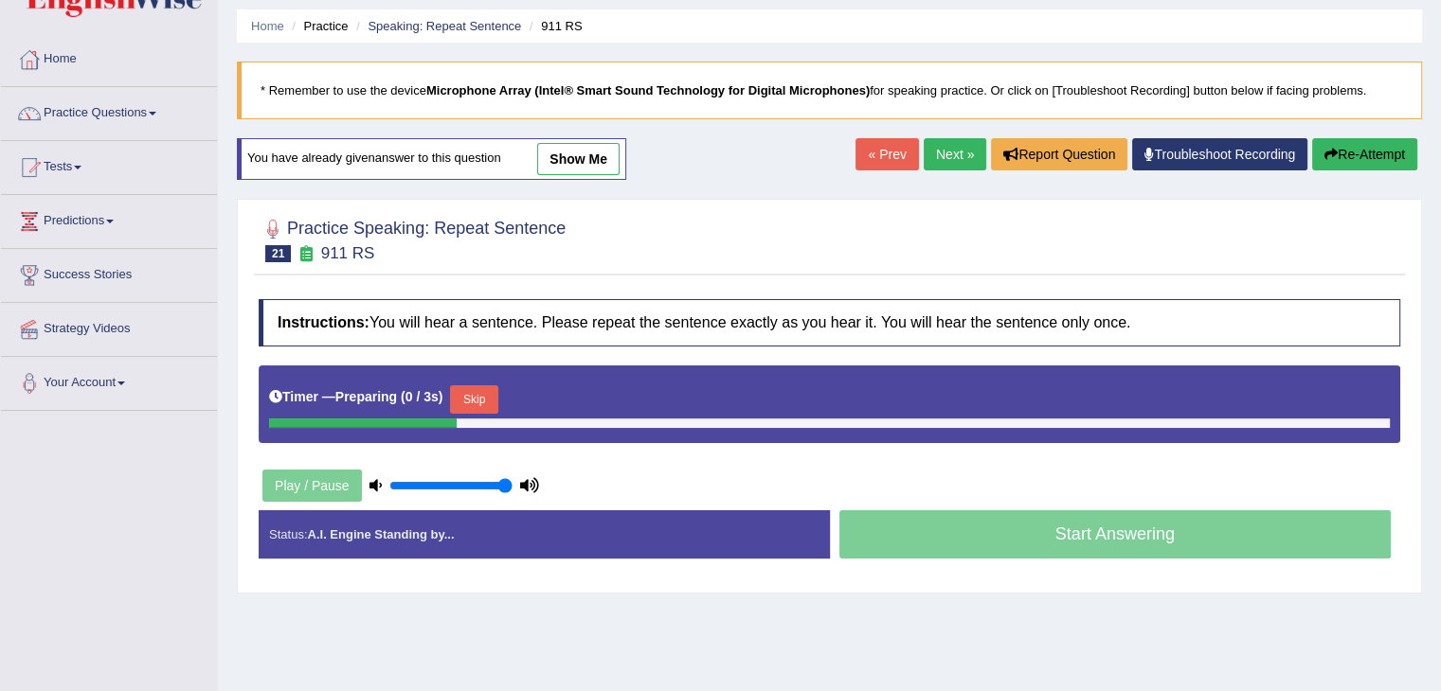
scroll to position [95, 0]
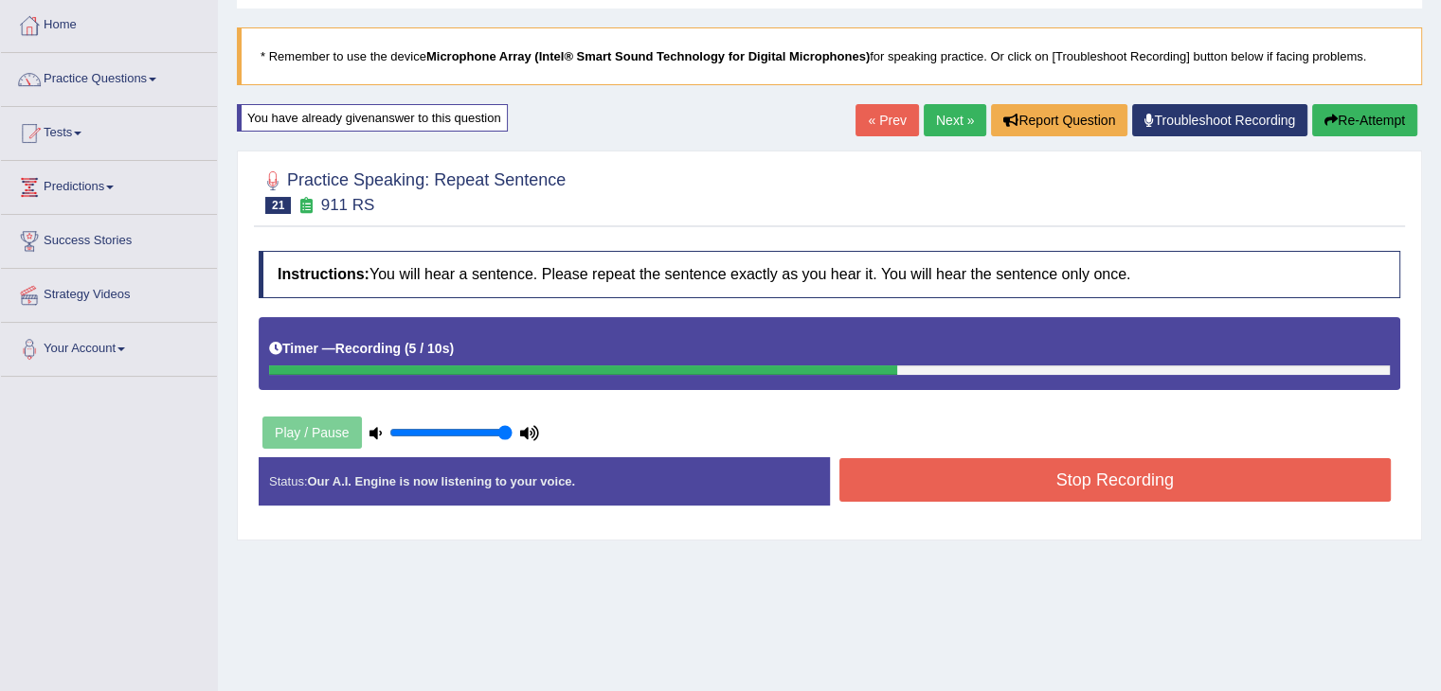
click at [978, 482] on button "Stop Recording" at bounding box center [1115, 480] width 552 height 44
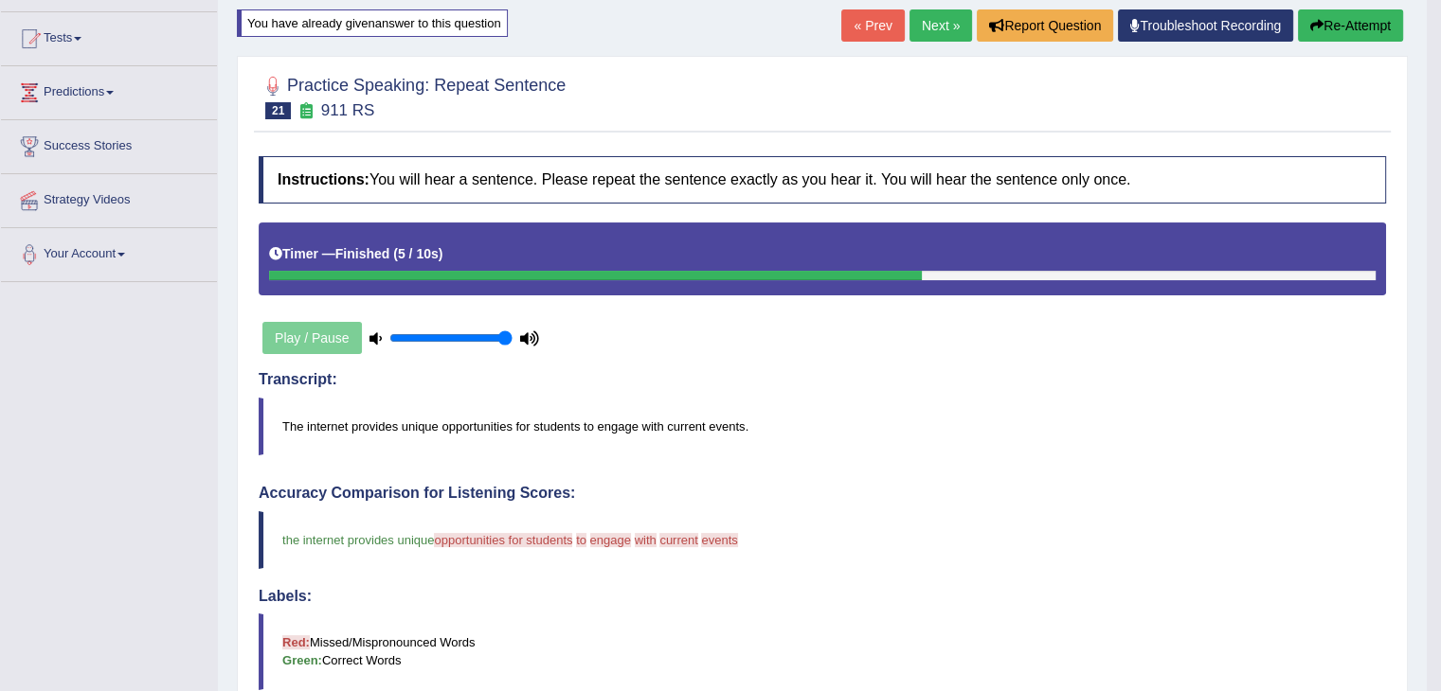
scroll to position [189, 0]
click at [310, 342] on div "Play / Pause" at bounding box center [401, 337] width 284 height 47
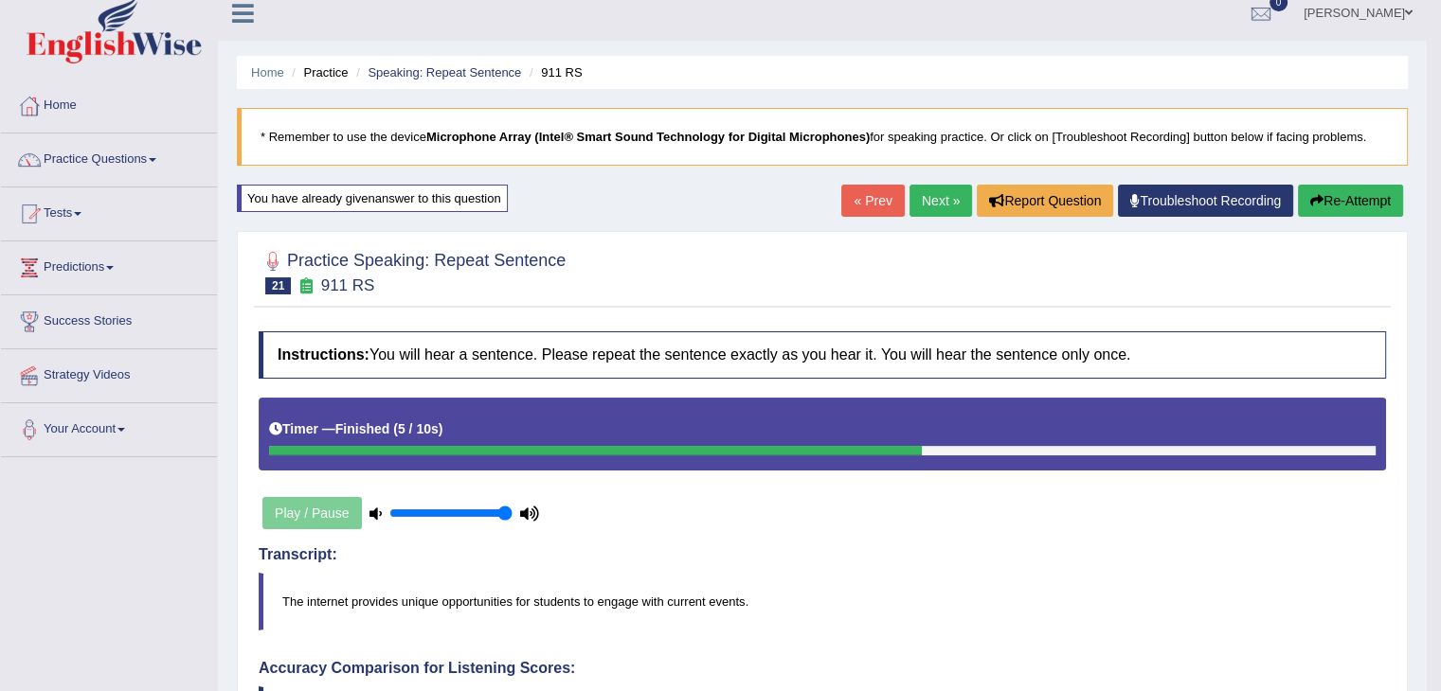
scroll to position [0, 0]
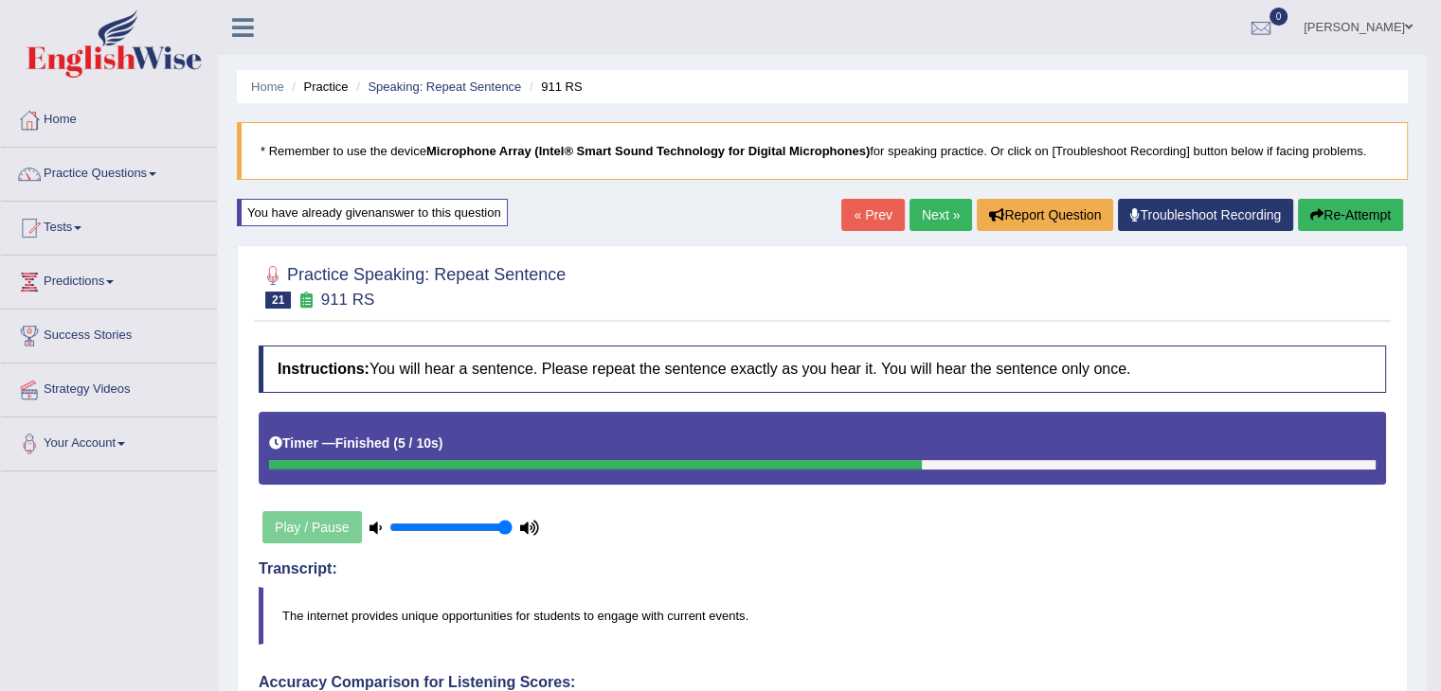
click at [1334, 217] on button "Re-Attempt" at bounding box center [1350, 215] width 105 height 32
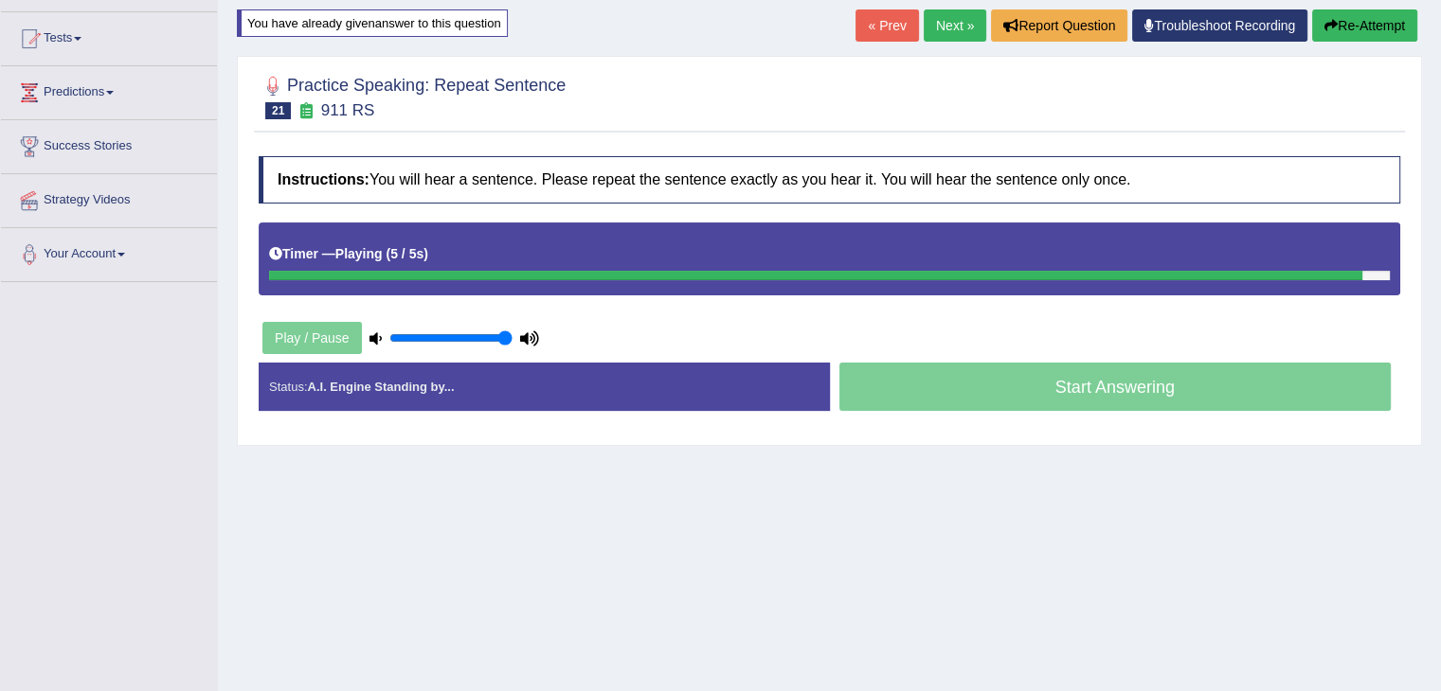
scroll to position [284, 0]
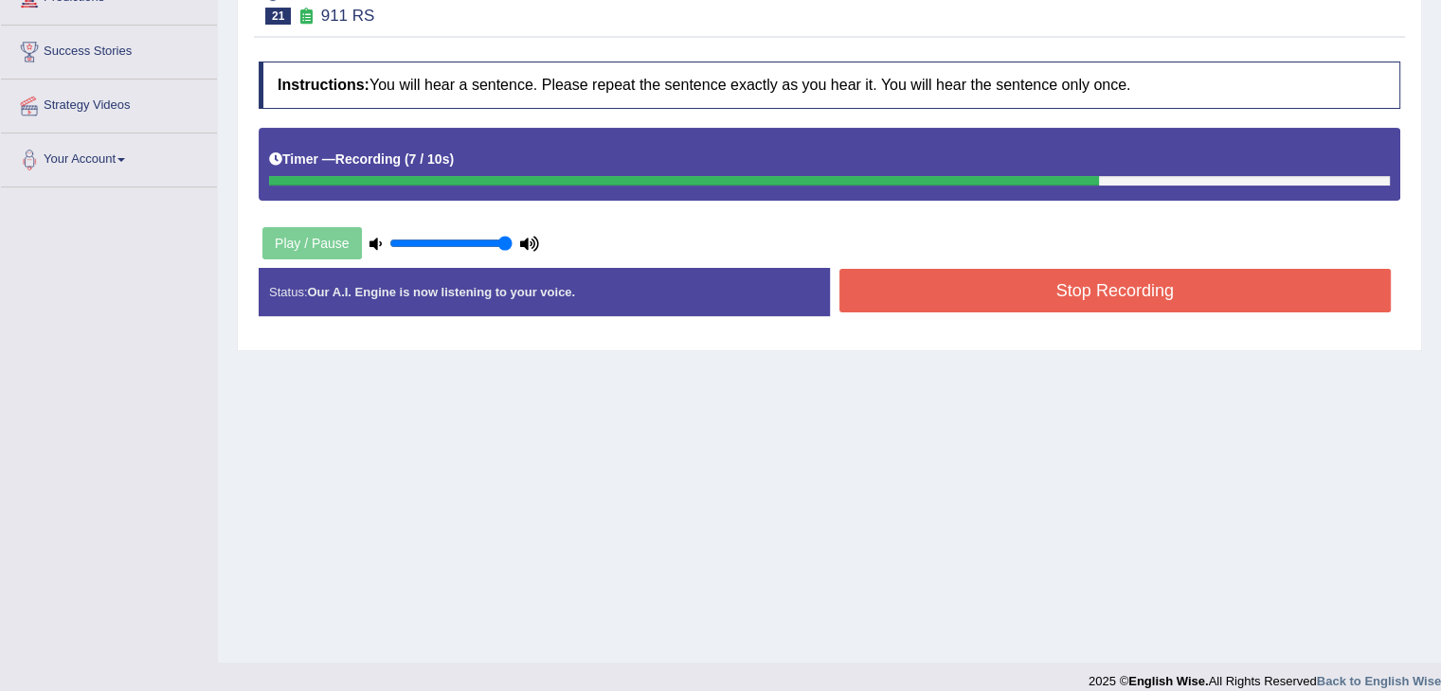
click at [1015, 289] on button "Stop Recording" at bounding box center [1115, 291] width 552 height 44
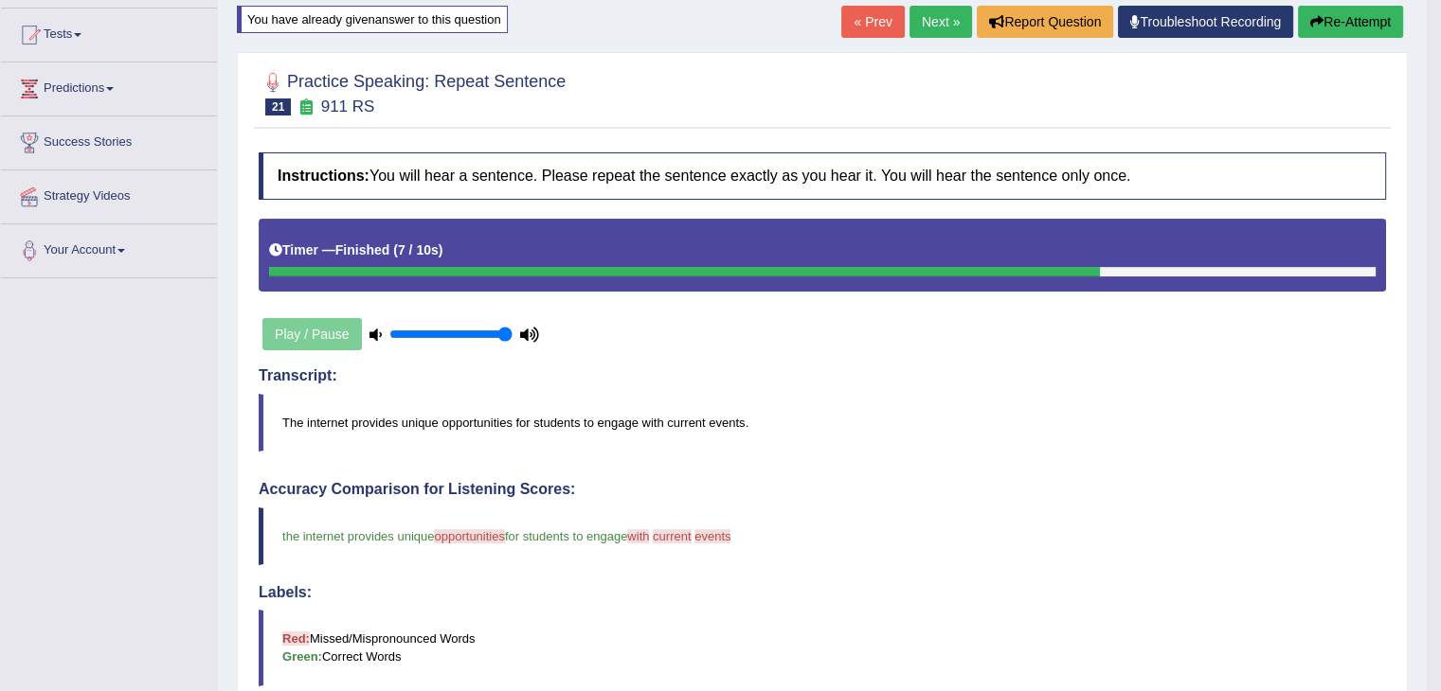
scroll to position [189, 0]
